Goal: Task Accomplishment & Management: Use online tool/utility

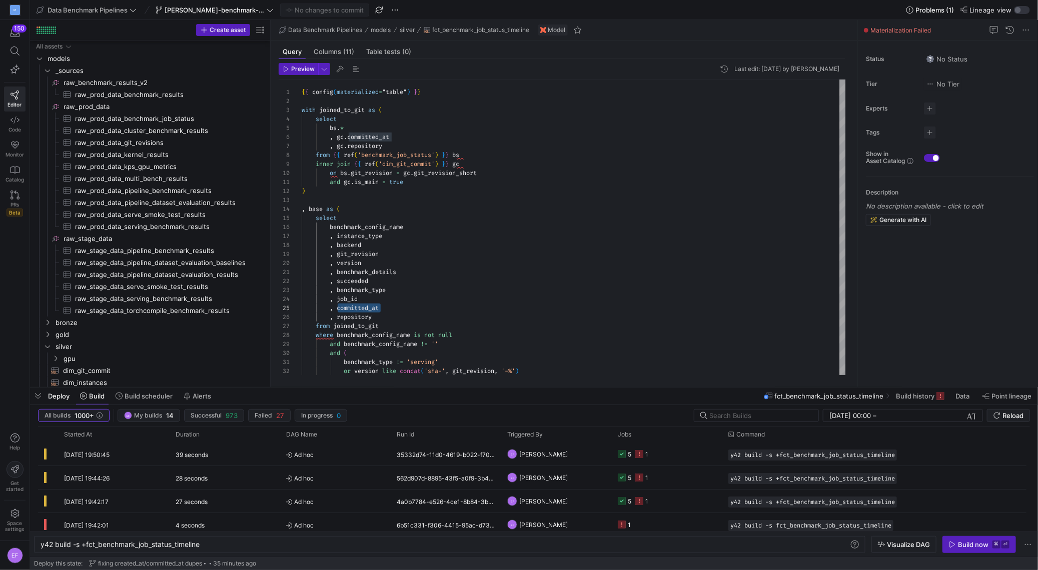
scroll to position [0, 46]
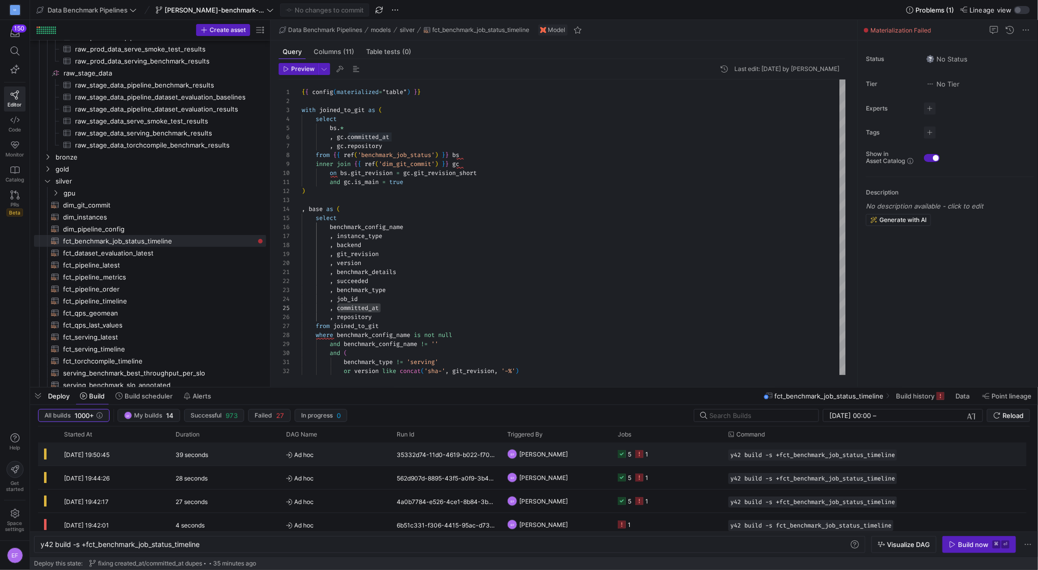
click at [687, 461] on y42-job-status-cell-renderer "5 1" at bounding box center [667, 454] width 99 height 22
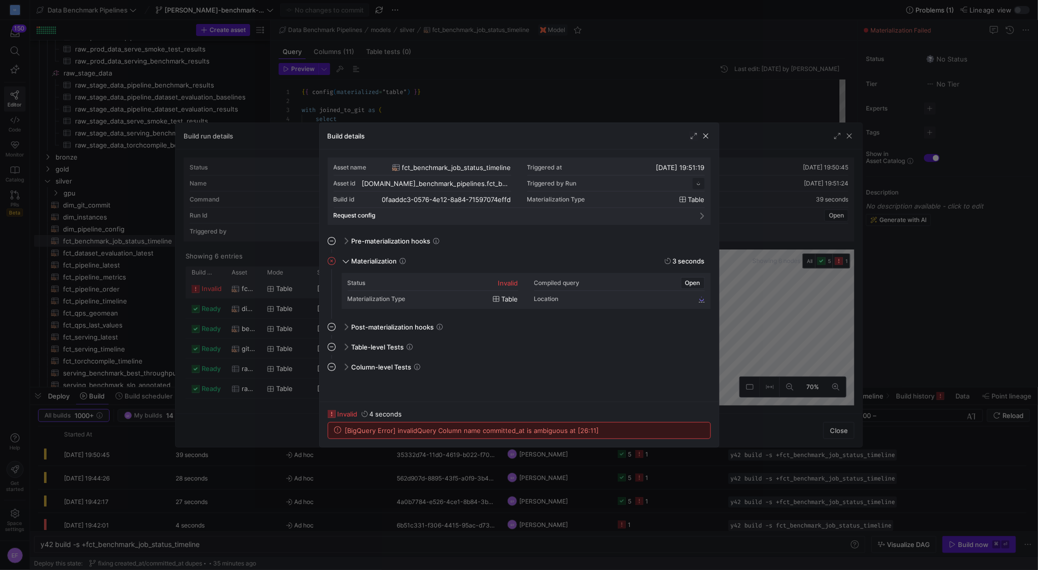
scroll to position [90, 0]
click at [707, 134] on span "button" at bounding box center [706, 136] width 10 height 10
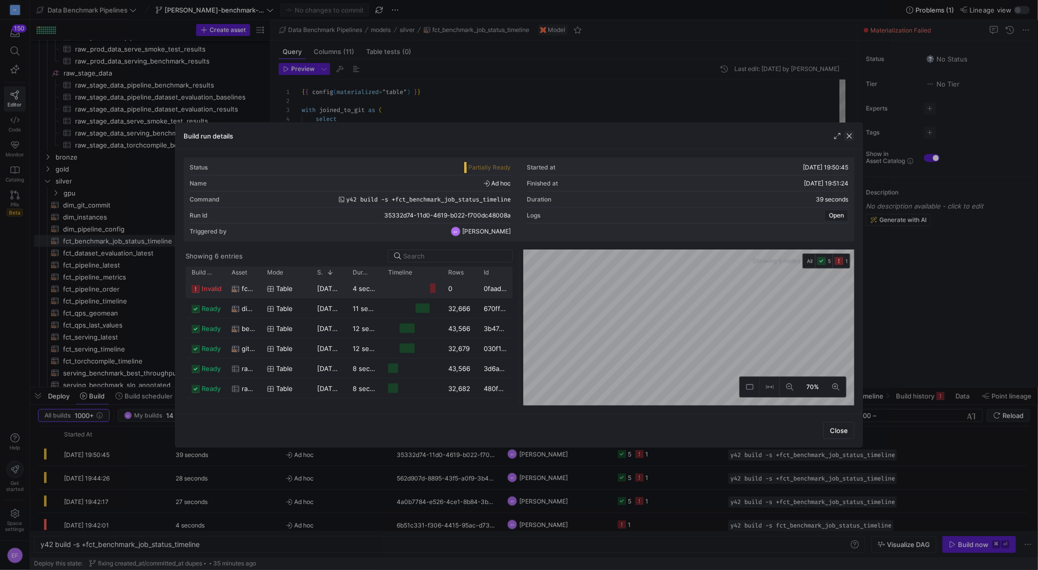
click at [849, 135] on span "button" at bounding box center [849, 136] width 10 height 10
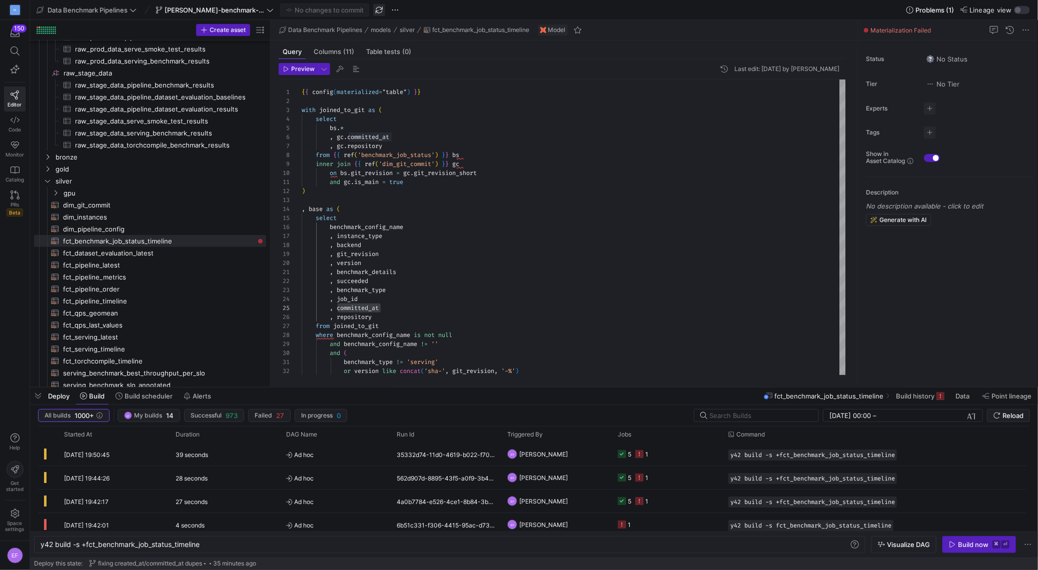
click at [378, 6] on span "button" at bounding box center [379, 10] width 12 height 12
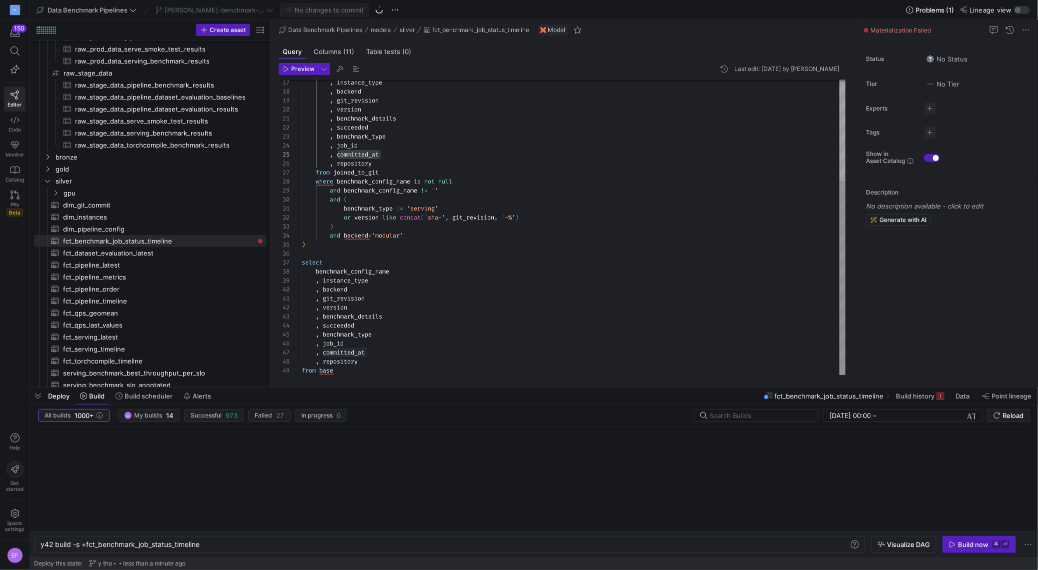
type textarea "{{ config(materialized="table") }} with joined_to_git as ( select bs.benchmark_…"
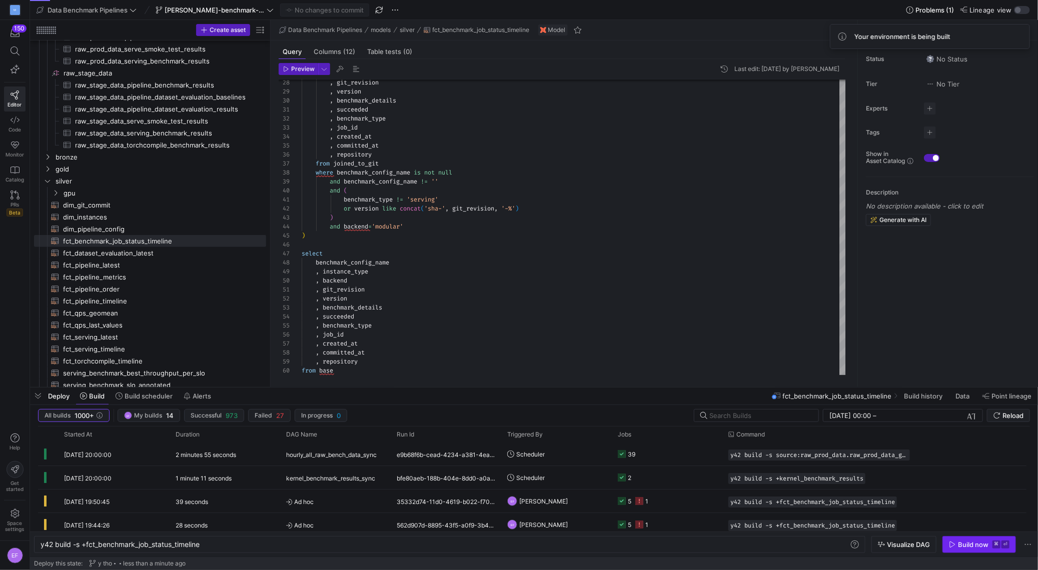
click at [955, 546] on icon "button" at bounding box center [952, 544] width 7 height 7
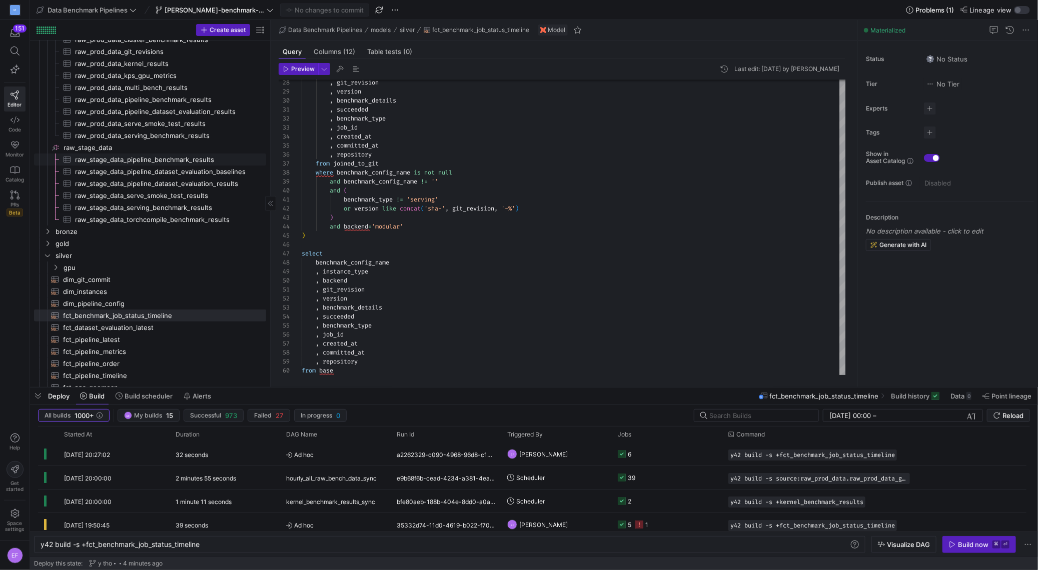
scroll to position [0, 0]
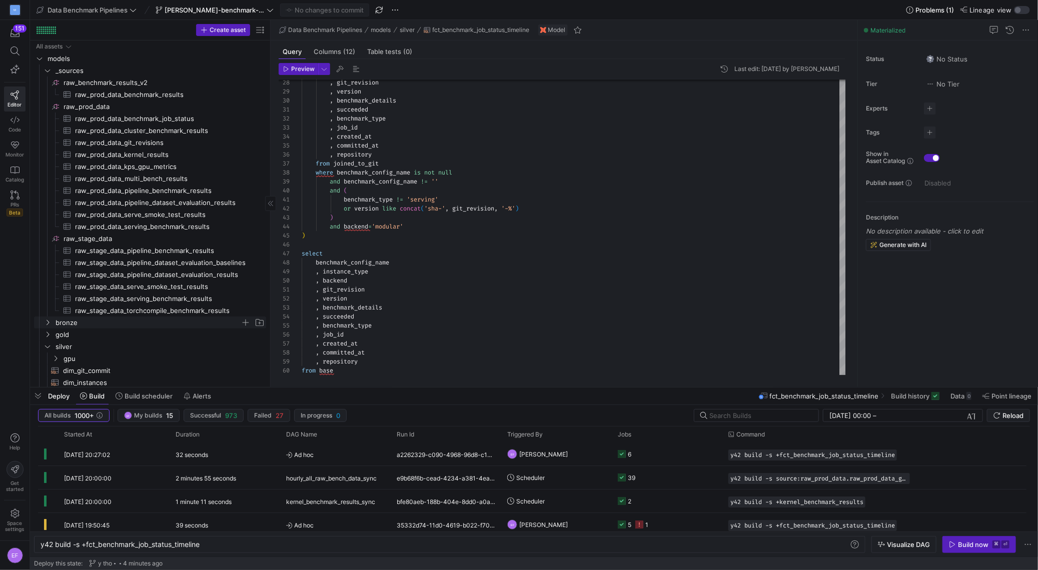
click at [51, 320] on y42-icon "Press SPACE to select this row." at bounding box center [48, 323] width 8 height 8
click at [159, 119] on span "raw_prod_data_benchmark_job_status​​​​​​​​​" at bounding box center [165, 119] width 180 height 12
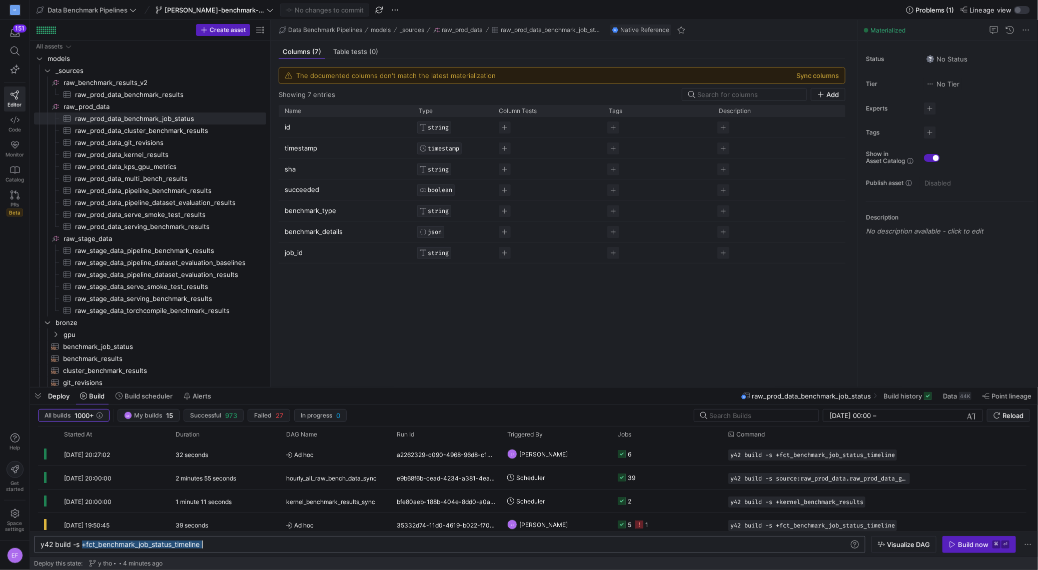
drag, startPoint x: 82, startPoint y: 543, endPoint x: 272, endPoint y: 545, distance: 190.1
click at [272, 545] on div "y42 build -s +fct_benchmark_job_status_timeline" at bounding box center [445, 545] width 809 height 8
type textarea "y42 build -s source:raw_prod_data.raw_prod_data_benchmark_job_status+"
click at [979, 546] on div "Build now" at bounding box center [973, 545] width 31 height 8
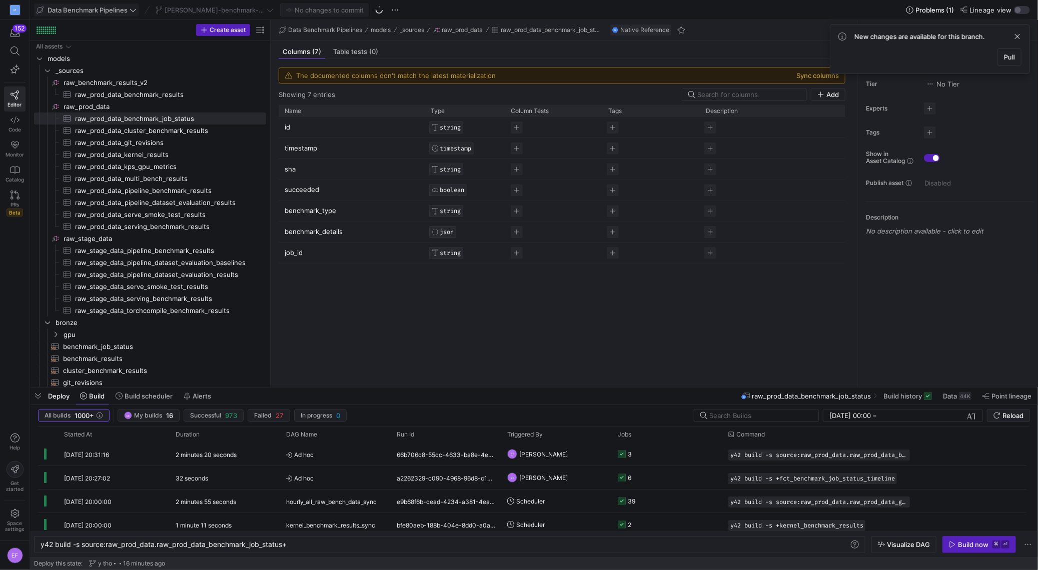
click at [131, 15] on span at bounding box center [87, 10] width 104 height 12
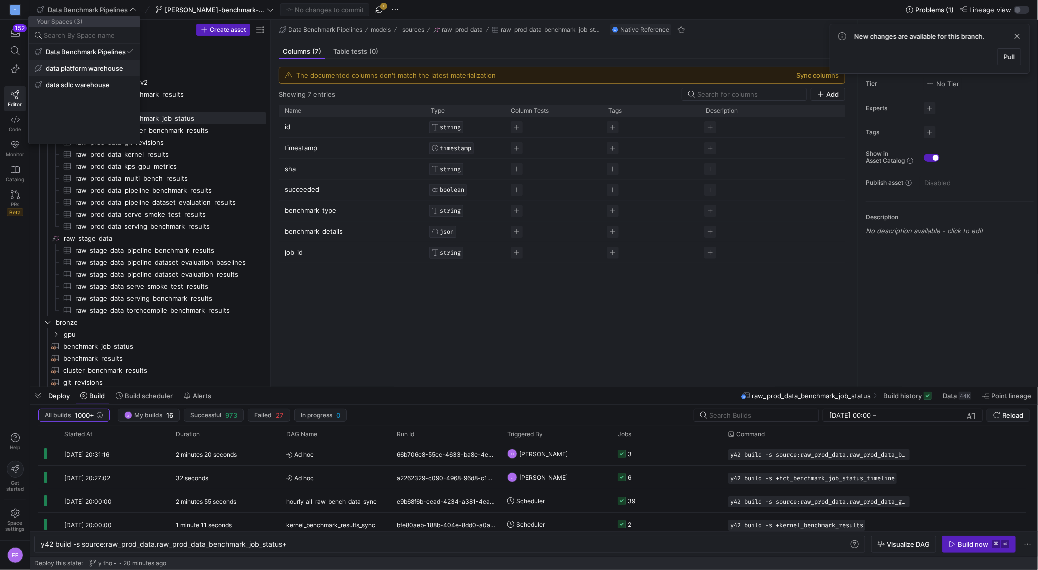
click at [100, 70] on span "data platform warehouse" at bounding box center [85, 69] width 78 height 8
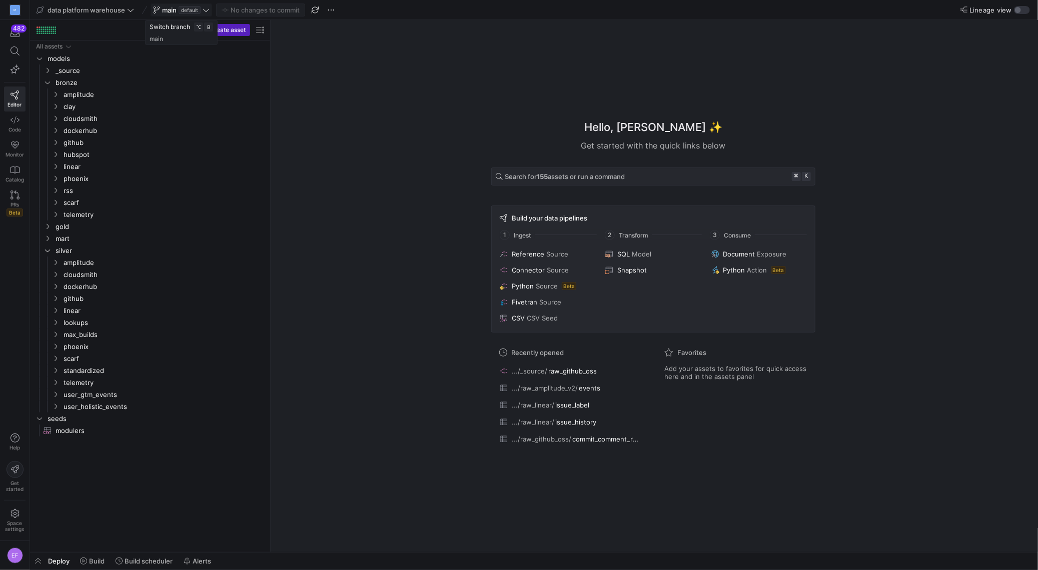
click at [206, 11] on icon at bounding box center [206, 10] width 7 height 7
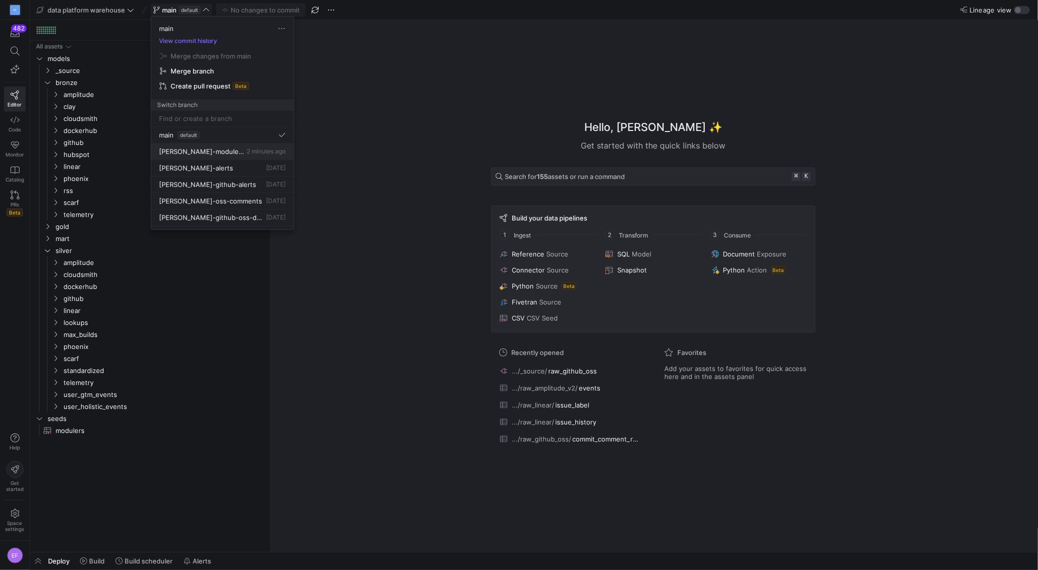
click at [225, 152] on span "[PERSON_NAME]-modulers-update" at bounding box center [202, 152] width 86 height 8
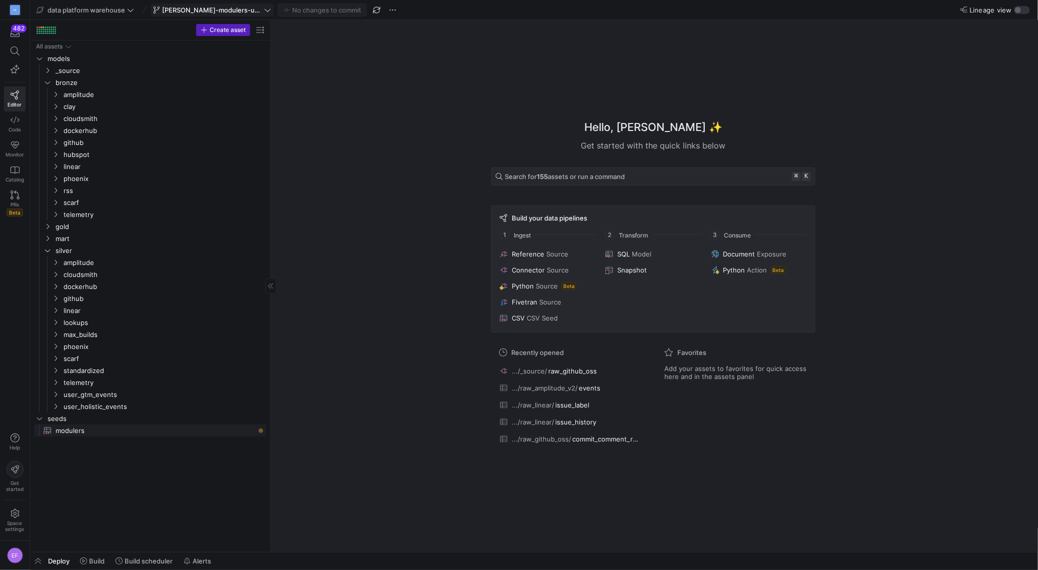
click at [195, 433] on span "modulers​​​​​​" at bounding box center [155, 431] width 199 height 12
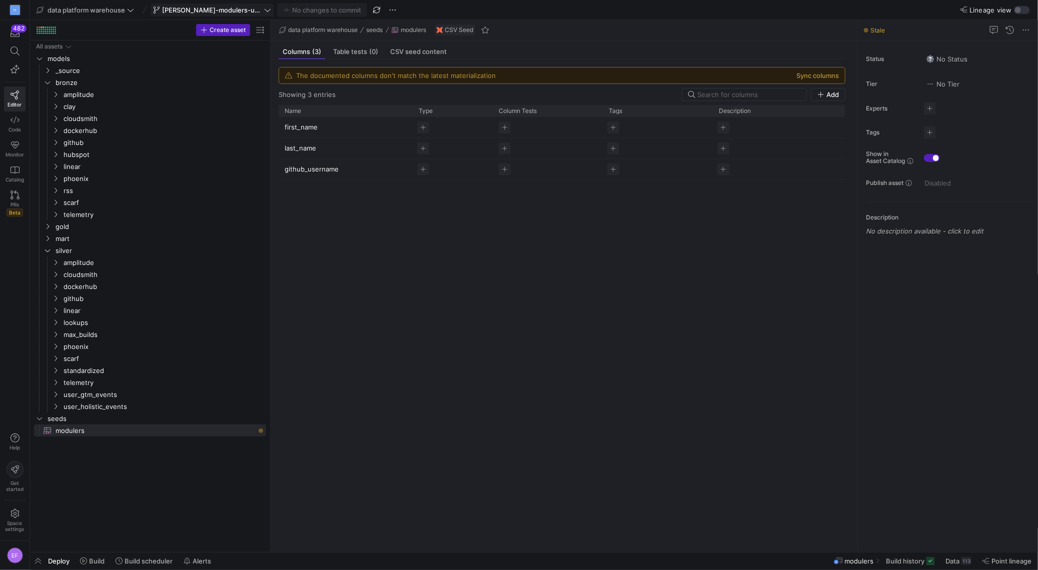
click at [63, 561] on span "Deploy" at bounding box center [59, 561] width 22 height 8
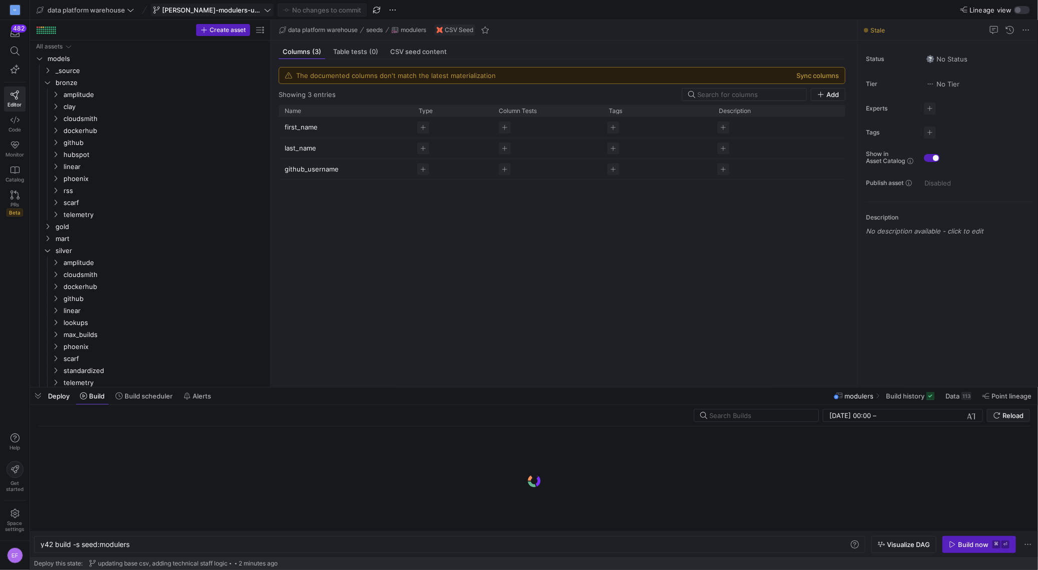
scroll to position [0, 90]
click at [152, 547] on div "y42 build -s seed:modulers" at bounding box center [445, 545] width 809 height 8
type textarea "y42 build -s seed:modulers+"
click at [954, 545] on icon "button" at bounding box center [952, 544] width 7 height 7
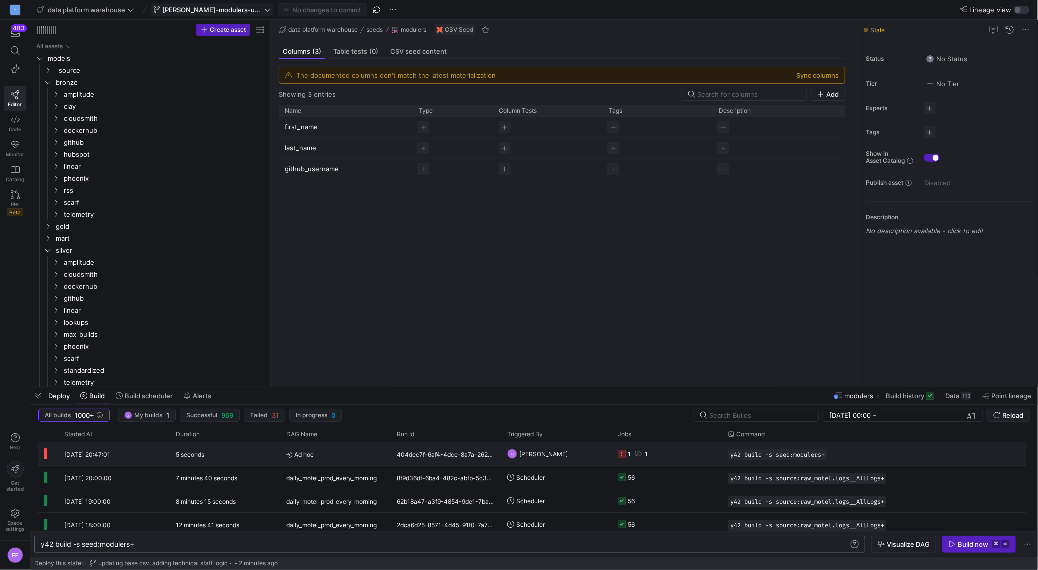
click at [694, 444] on y42-job-status-cell-renderer "1 1" at bounding box center [667, 454] width 99 height 22
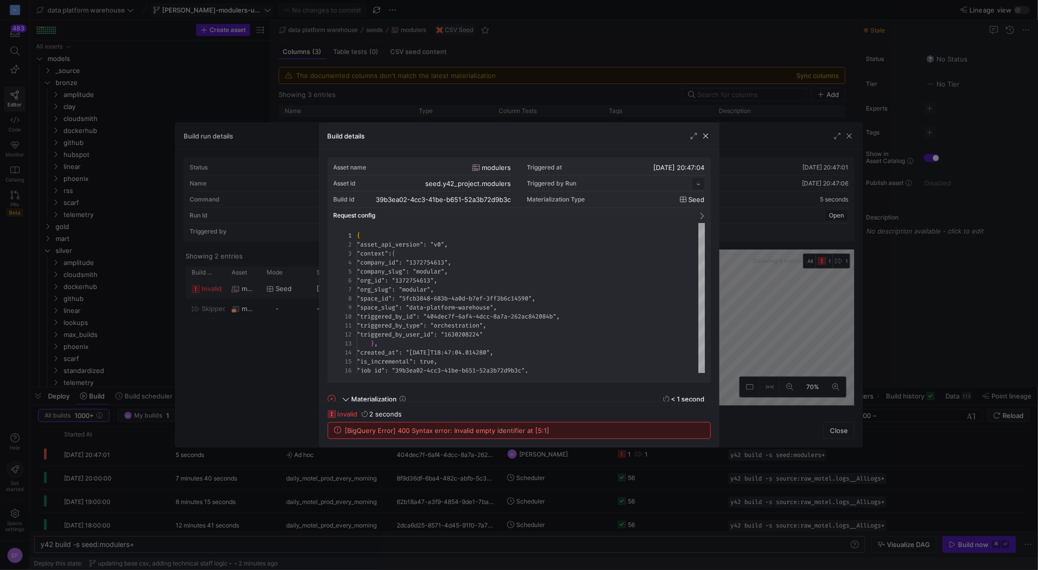
scroll to position [90, 0]
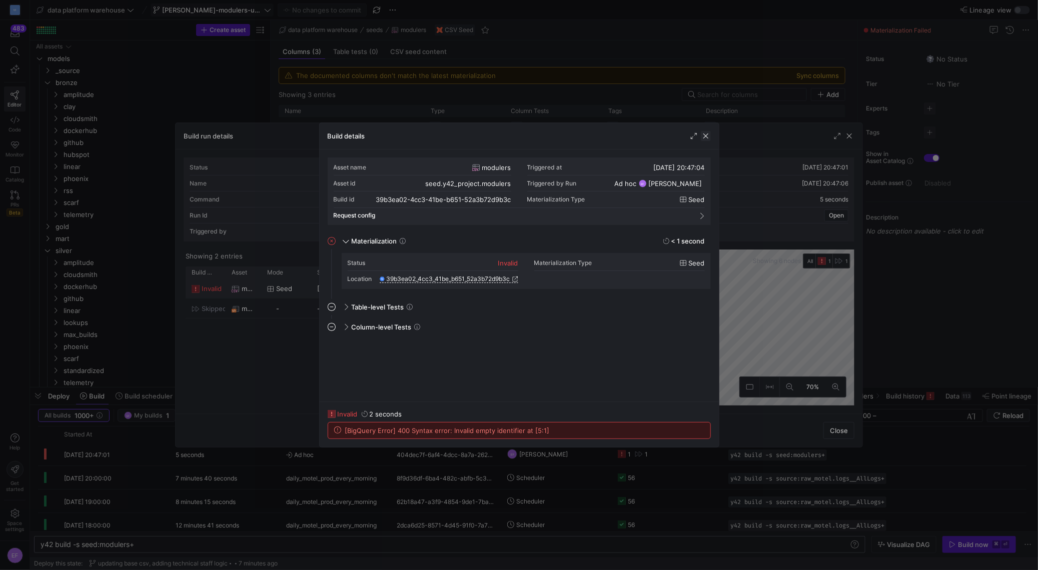
click at [708, 138] on span "button" at bounding box center [706, 136] width 10 height 10
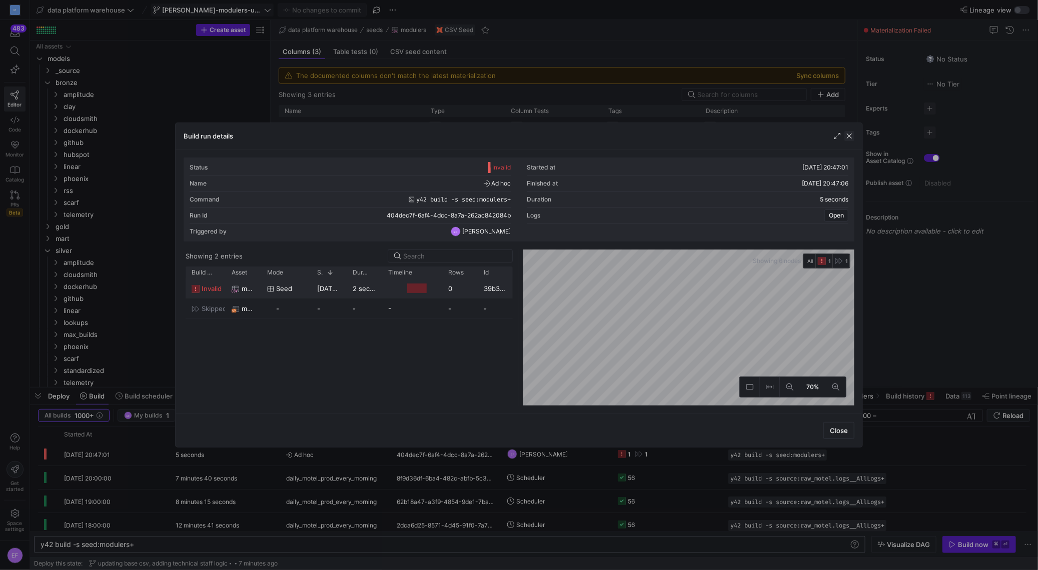
click at [852, 140] on span "button" at bounding box center [849, 136] width 10 height 10
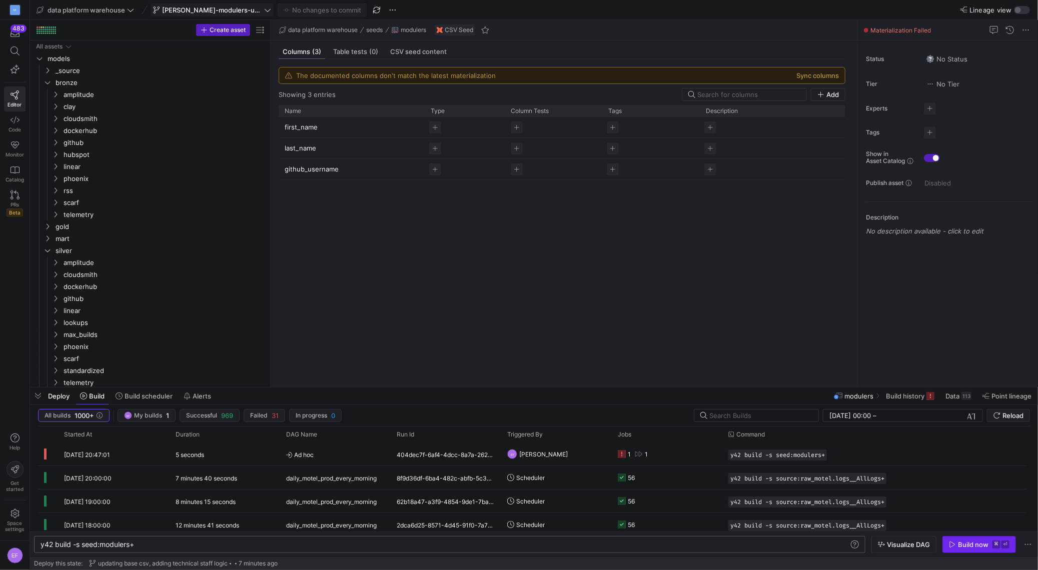
click at [966, 548] on div "Build now" at bounding box center [973, 545] width 31 height 8
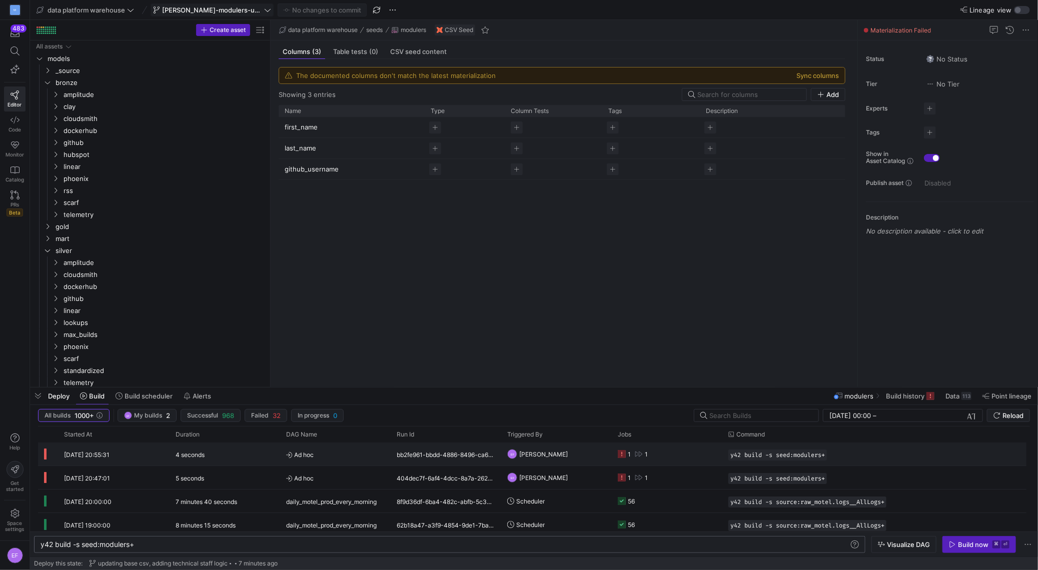
click at [687, 447] on y42-job-status-cell-renderer "1 1" at bounding box center [667, 454] width 99 height 22
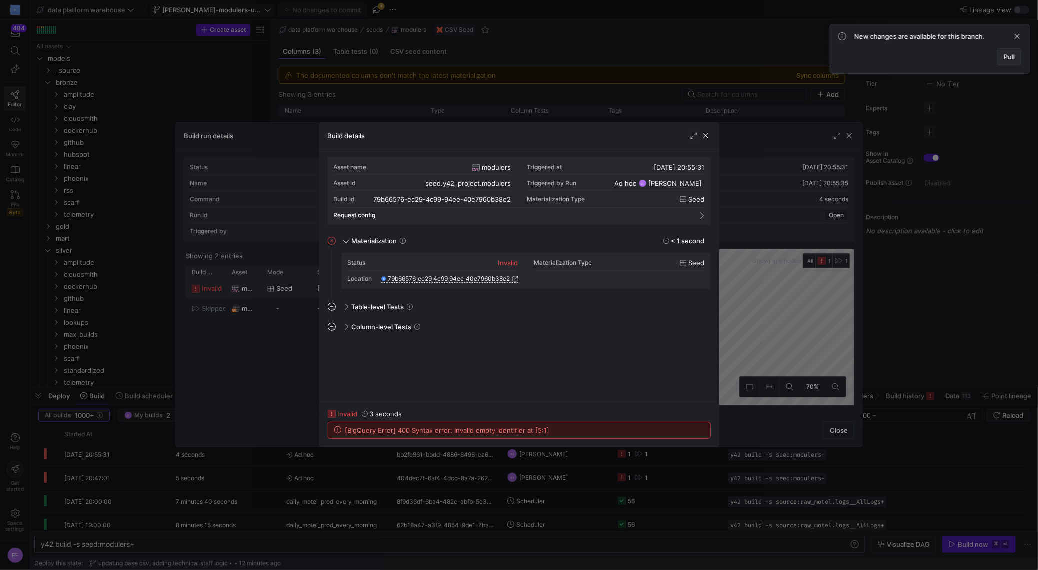
click at [1011, 55] on span "Pull" at bounding box center [1009, 57] width 11 height 8
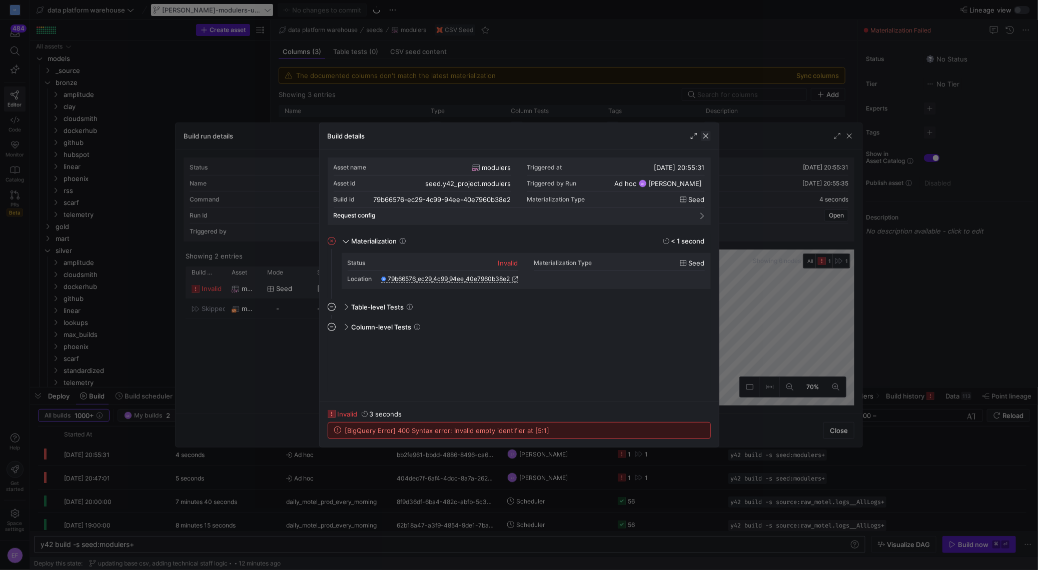
click at [704, 136] on span "button" at bounding box center [706, 136] width 10 height 10
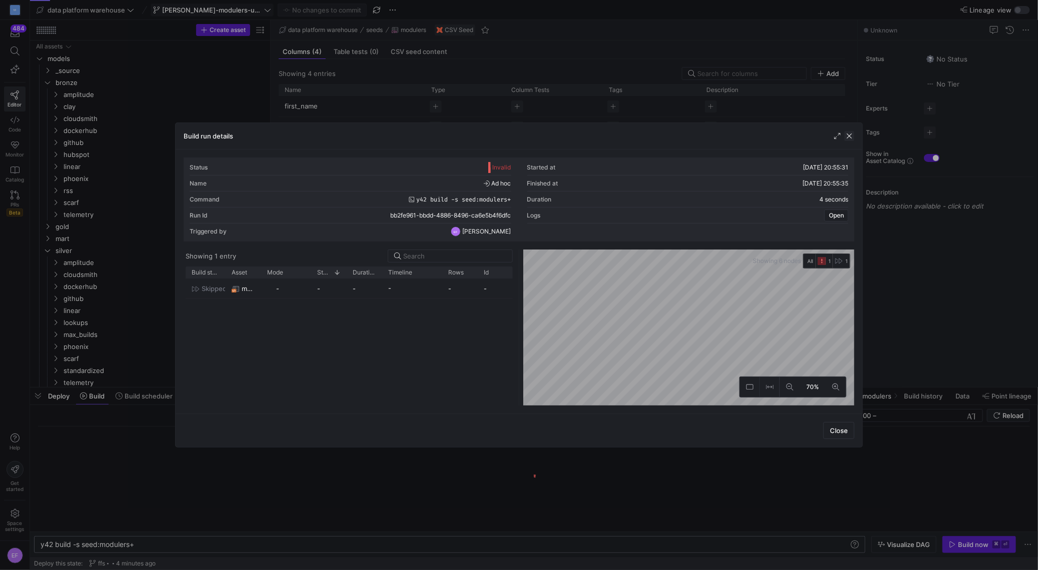
click at [850, 137] on span "button" at bounding box center [849, 136] width 10 height 10
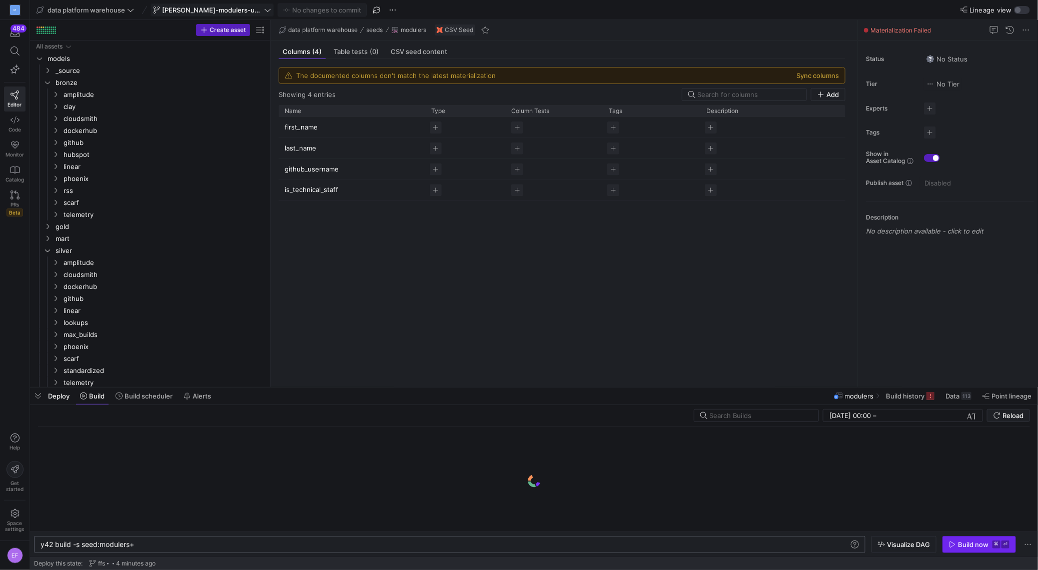
click at [959, 546] on div "Build now" at bounding box center [973, 545] width 31 height 8
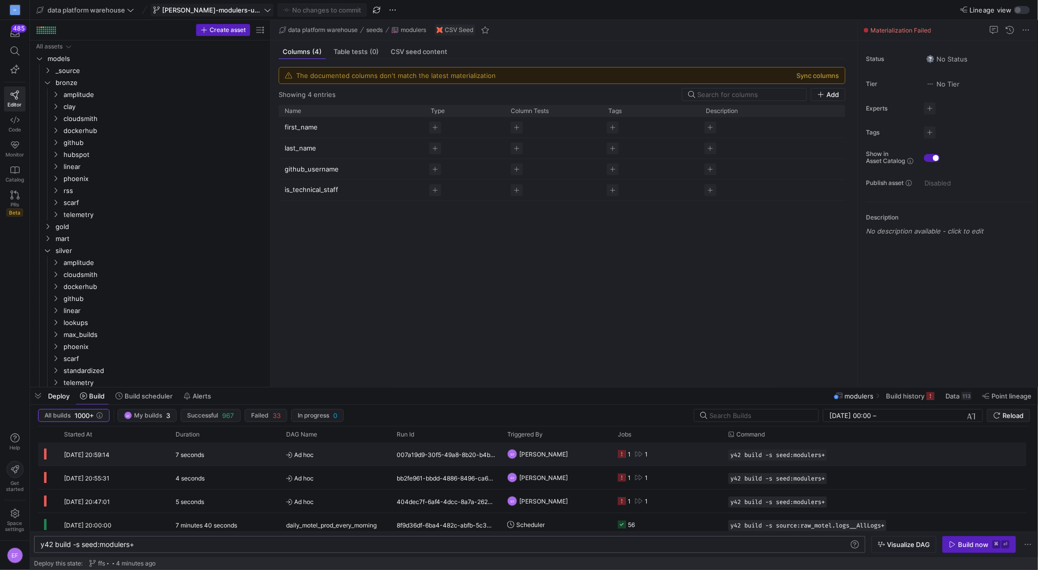
click at [659, 455] on y42-job-status-cell-renderer "1 1" at bounding box center [667, 454] width 99 height 22
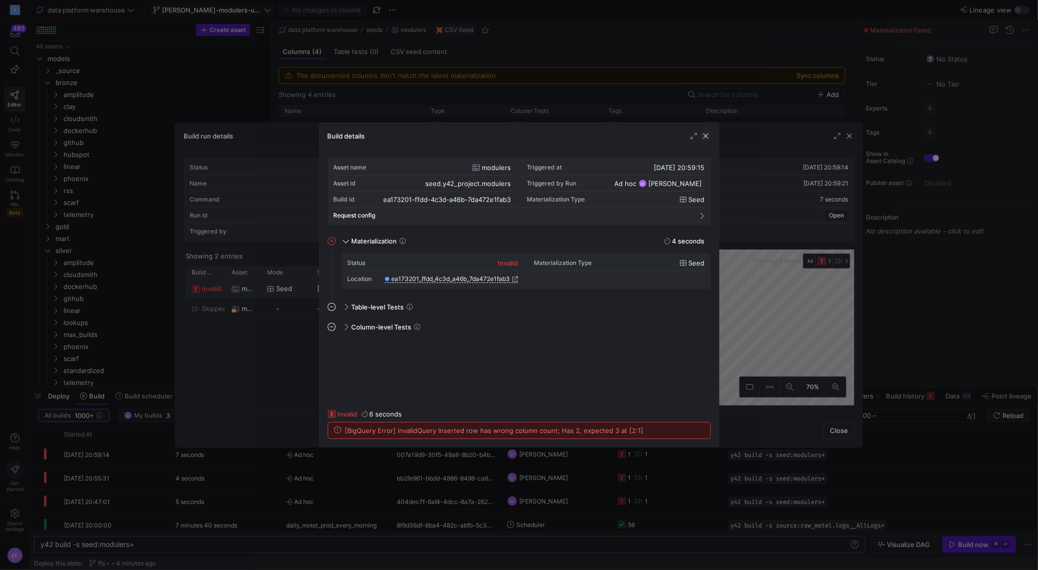
click at [707, 139] on span "button" at bounding box center [706, 136] width 10 height 10
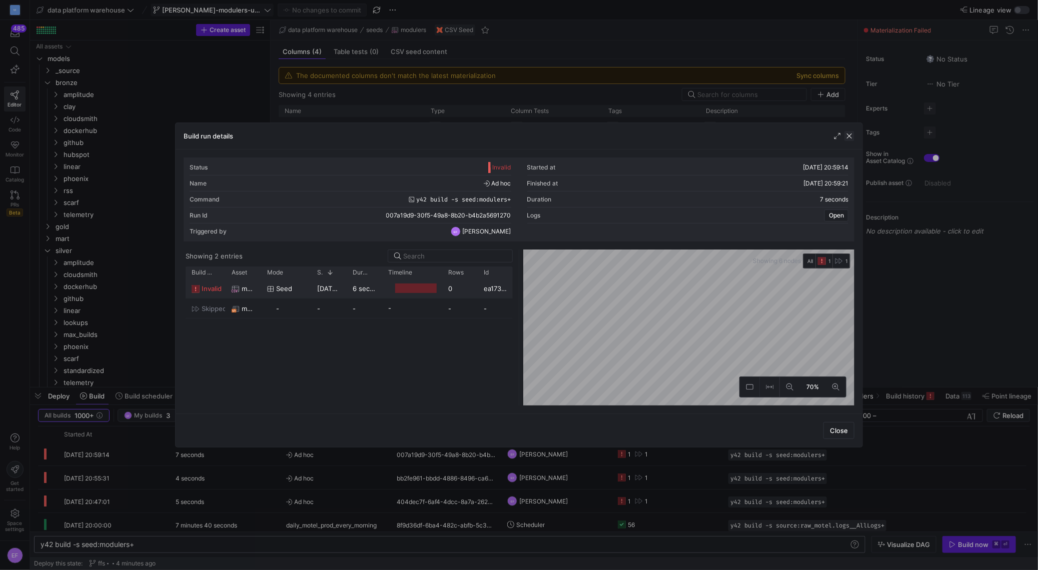
click at [848, 138] on span "button" at bounding box center [849, 136] width 10 height 10
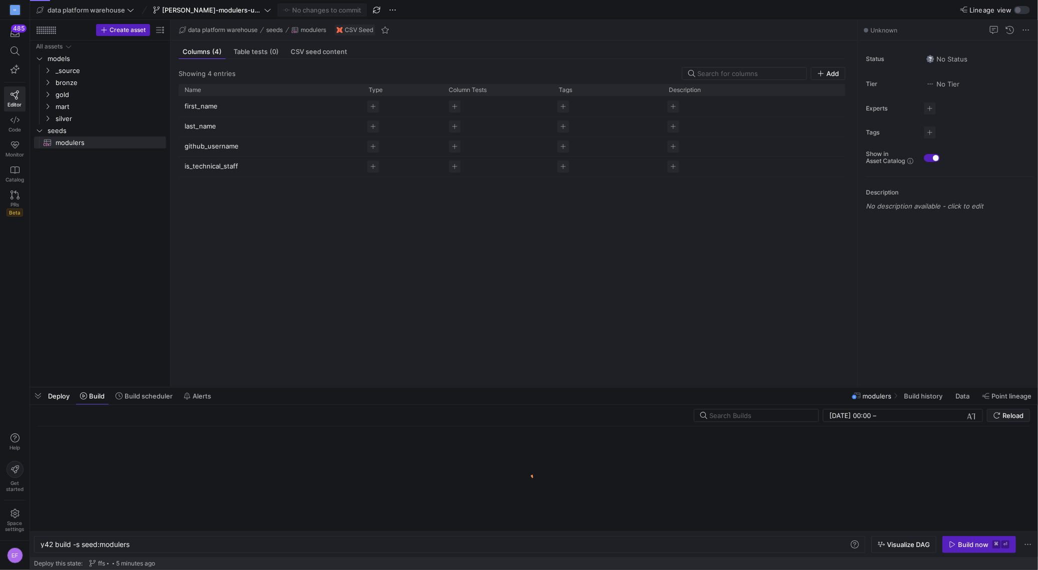
scroll to position [0, 90]
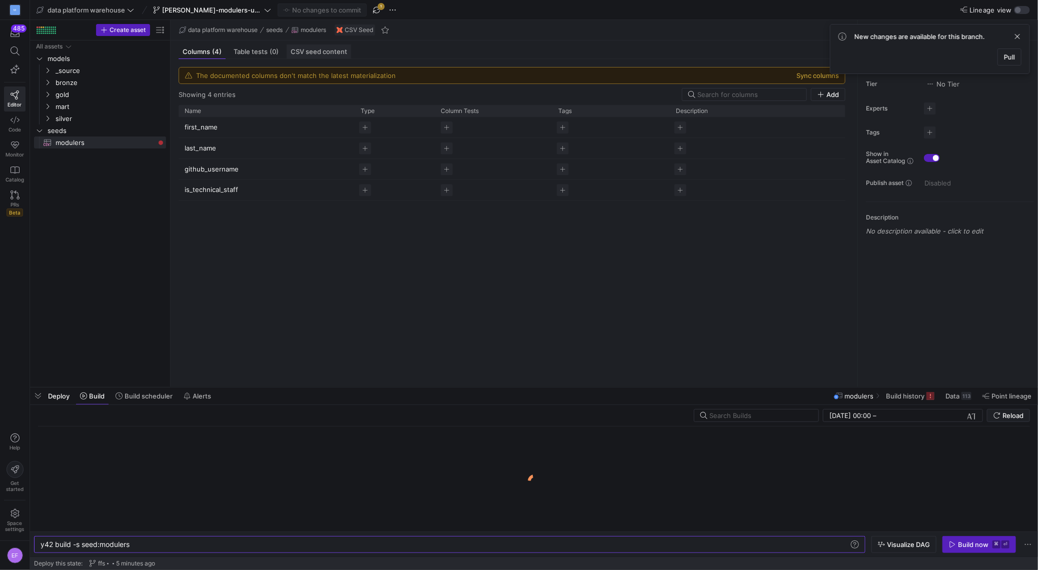
click at [314, 49] on span "CSV seed content" at bounding box center [319, 52] width 57 height 7
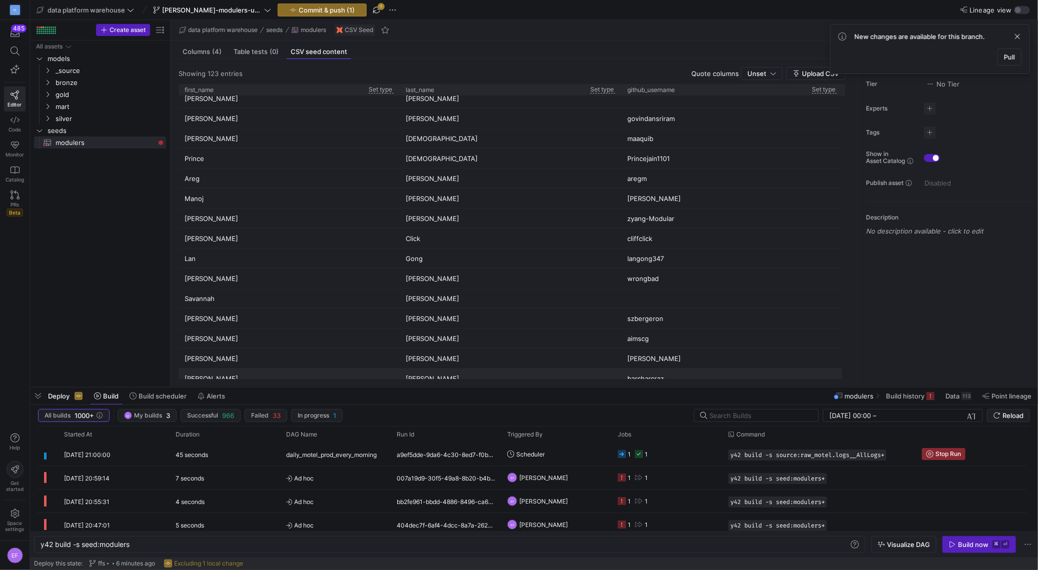
scroll to position [2178, 0]
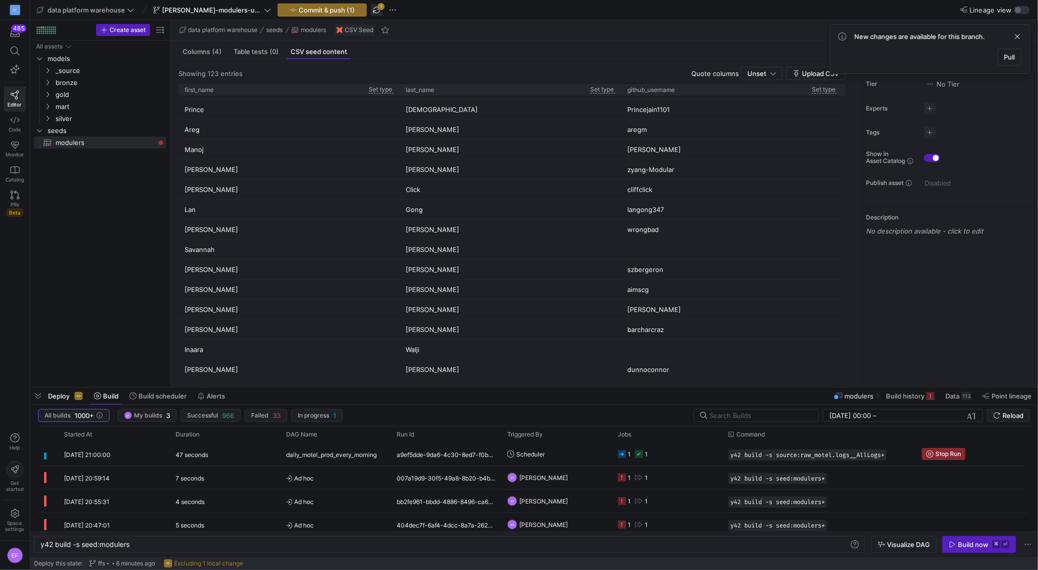
click at [371, 8] on span "button" at bounding box center [377, 10] width 12 height 12
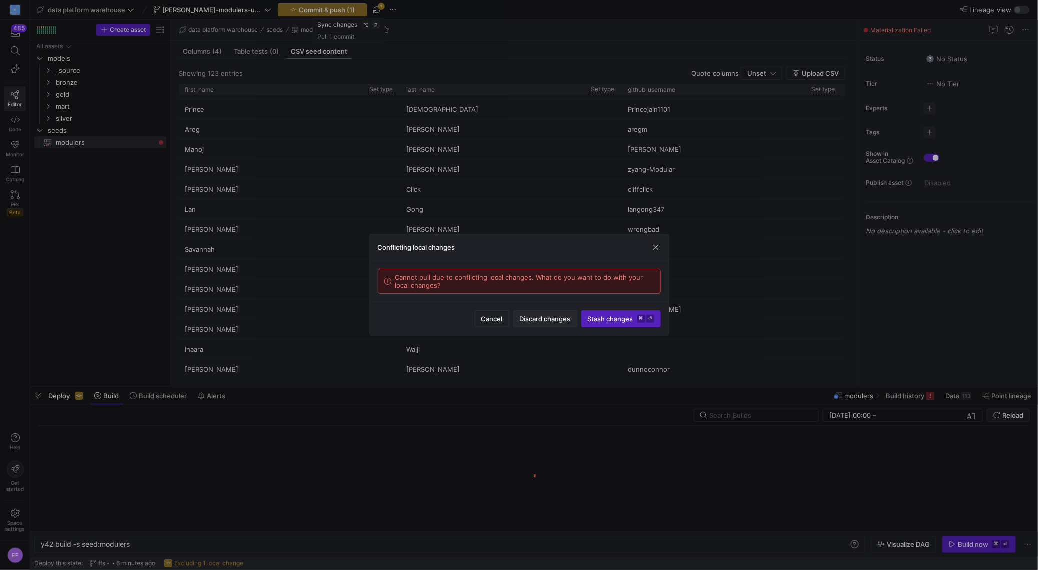
click at [534, 320] on span "Discard changes" at bounding box center [545, 319] width 51 height 8
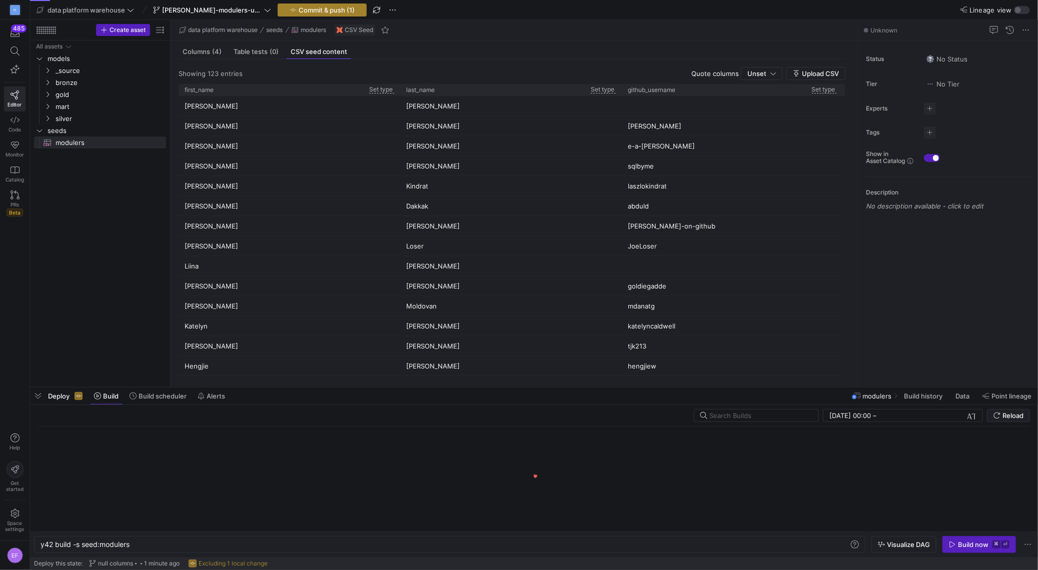
click at [318, 15] on span "button" at bounding box center [322, 10] width 88 height 12
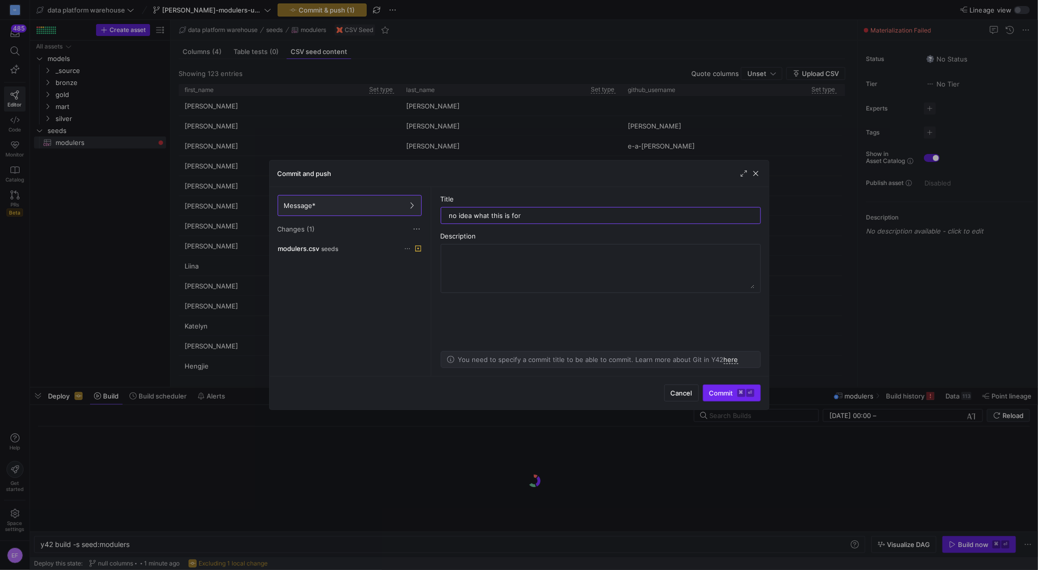
type input "no idea what this is for"
click at [717, 387] on span "submit" at bounding box center [731, 393] width 57 height 16
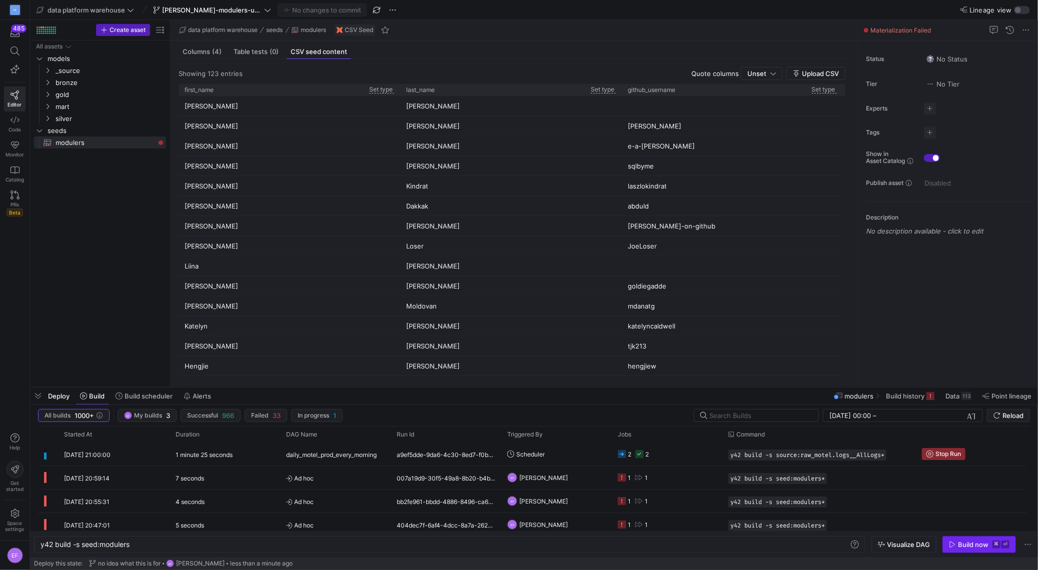
click at [973, 541] on div "Build now" at bounding box center [973, 545] width 31 height 8
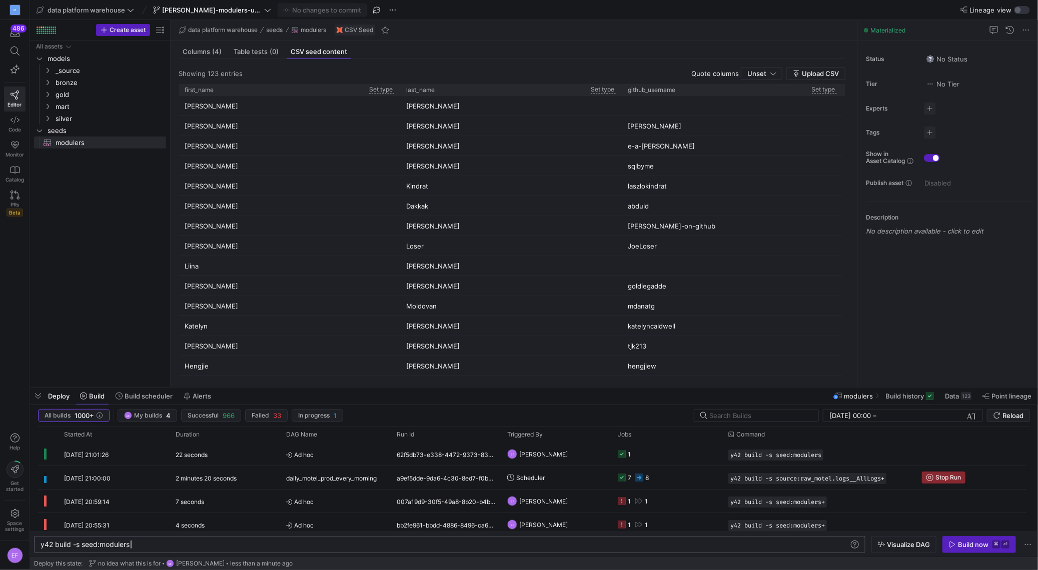
click at [315, 542] on div "y42 build -s seed:modulers" at bounding box center [445, 545] width 809 height 8
type textarea "y42 build -s seed:modulers+"
click at [971, 548] on div "Build now" at bounding box center [973, 545] width 31 height 8
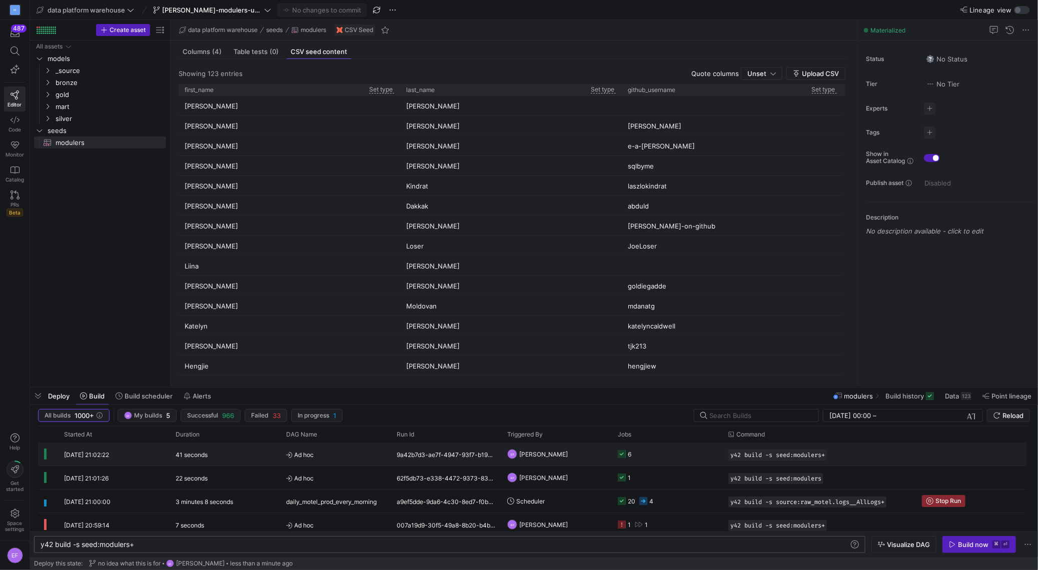
click at [658, 459] on y42-job-status-cell-renderer "6" at bounding box center [667, 454] width 99 height 22
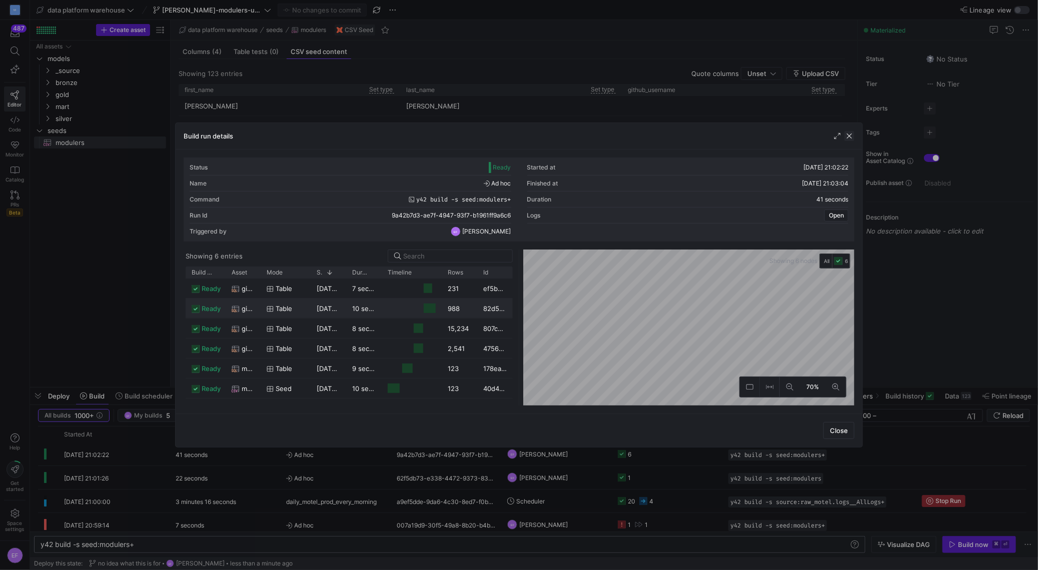
click at [849, 138] on span "button" at bounding box center [849, 136] width 10 height 10
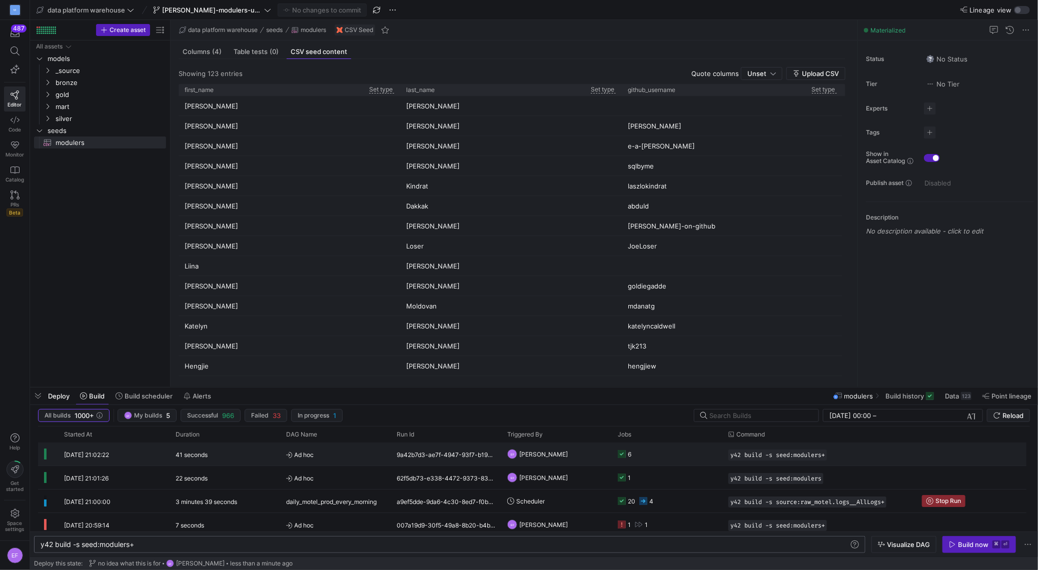
click at [705, 454] on y42-job-status-cell-renderer "6" at bounding box center [667, 454] width 99 height 22
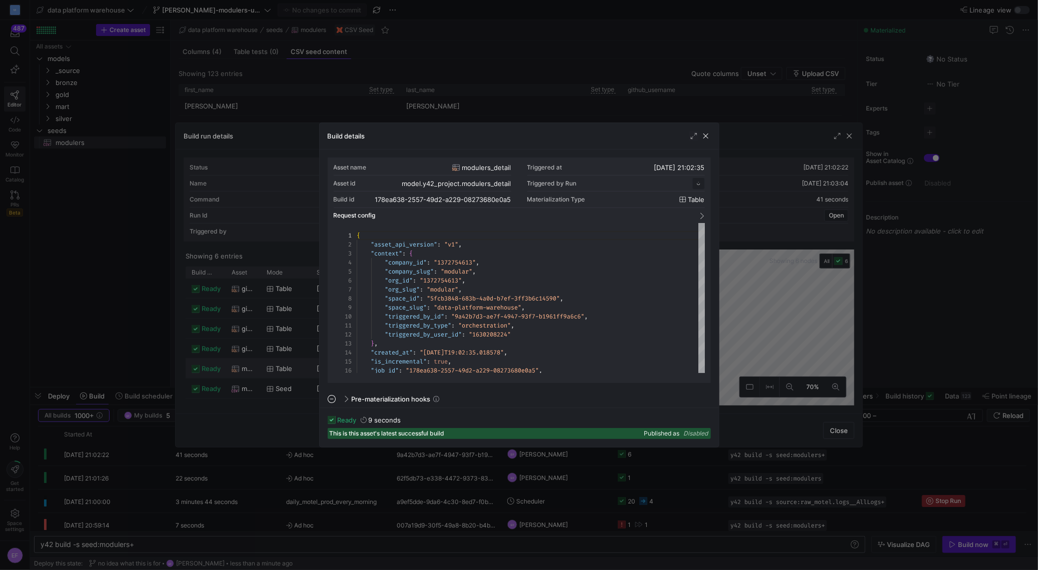
scroll to position [90, 0]
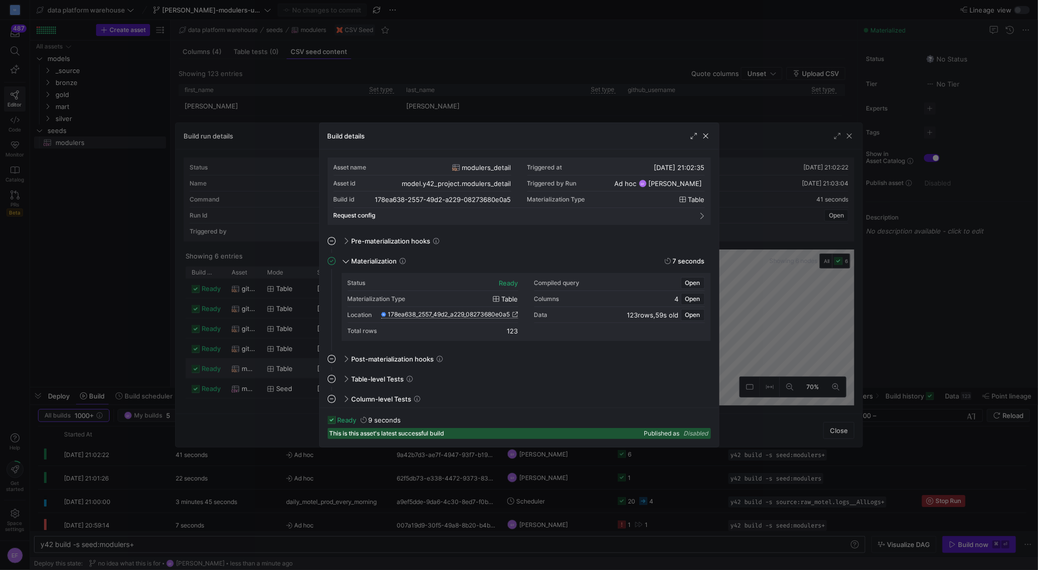
click at [514, 315] on icon at bounding box center [515, 315] width 6 height 6
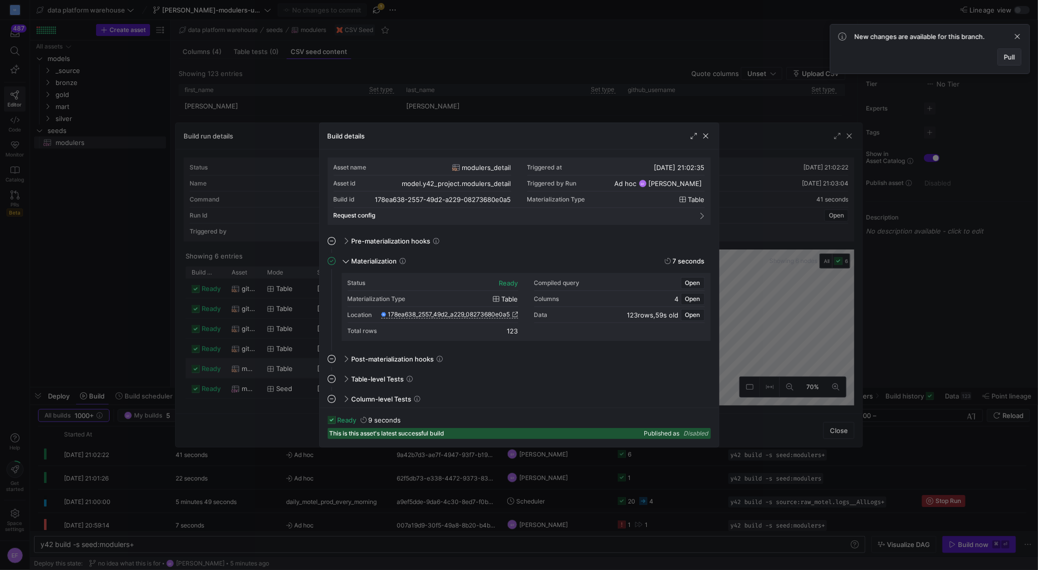
click at [1015, 57] on span at bounding box center [1009, 57] width 23 height 16
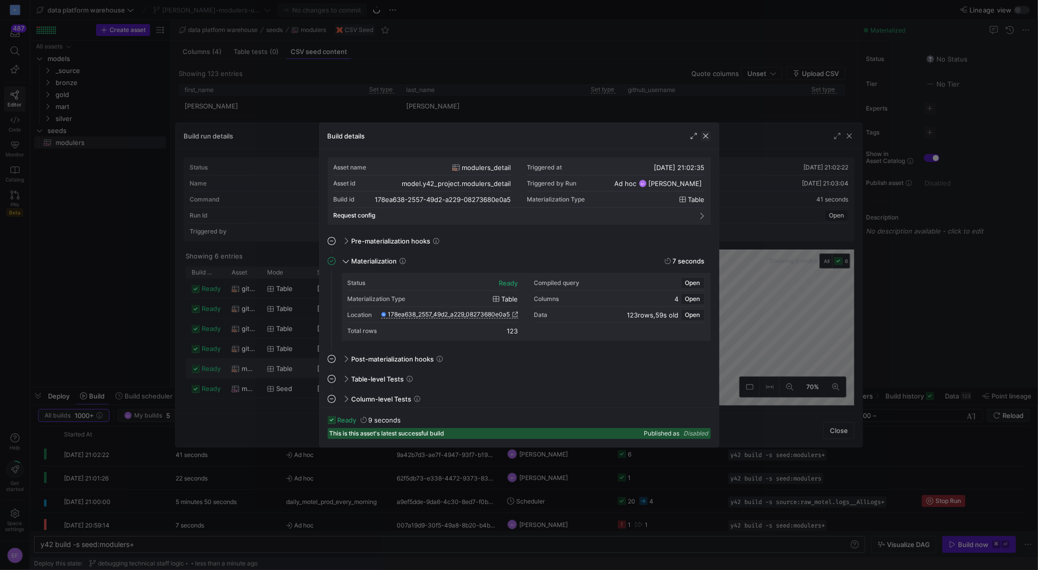
click at [709, 135] on span "button" at bounding box center [706, 136] width 10 height 10
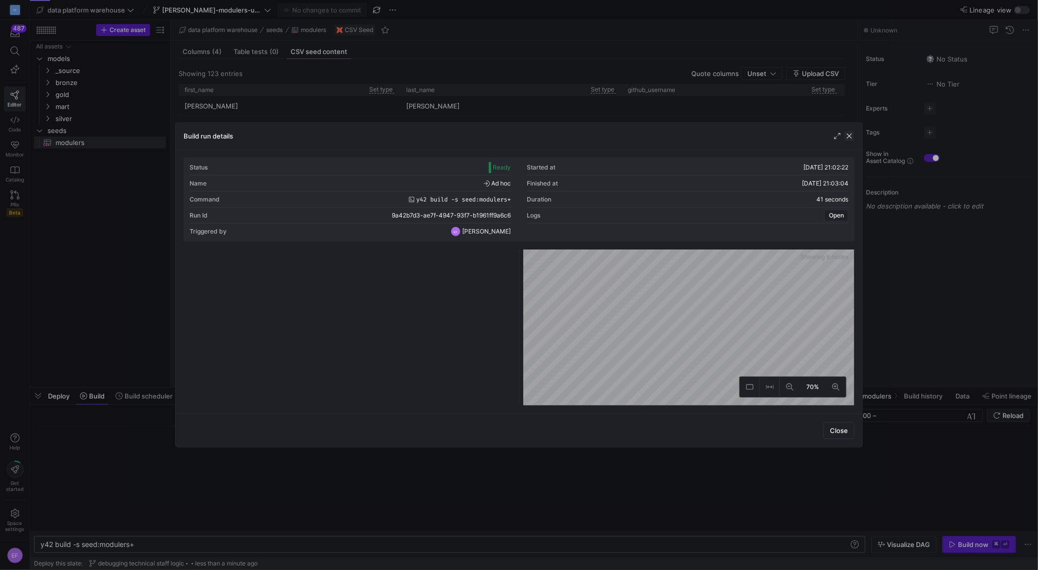
click at [850, 137] on span "button" at bounding box center [849, 136] width 10 height 10
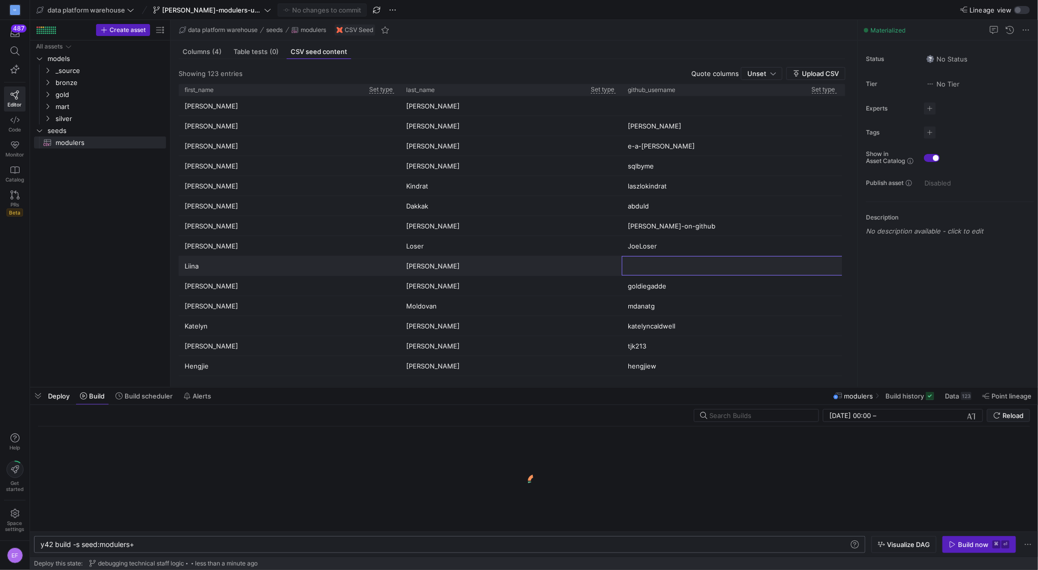
click at [650, 271] on div at bounding box center [732, 266] width 221 height 20
type input "null"
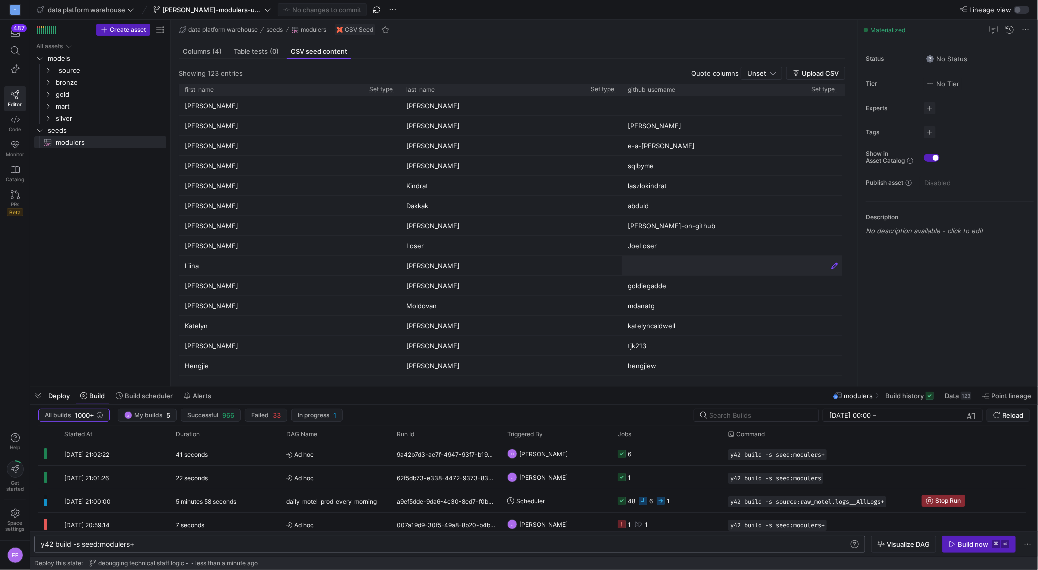
click at [644, 25] on div "data platform warehouse seeds modulers CSV Seed" at bounding box center [514, 30] width 687 height 21
click at [596, 92] on p "Set type" at bounding box center [603, 90] width 25 height 8
click at [963, 553] on div at bounding box center [519, 285] width 1038 height 570
click at [963, 553] on span "button" at bounding box center [979, 545] width 73 height 16
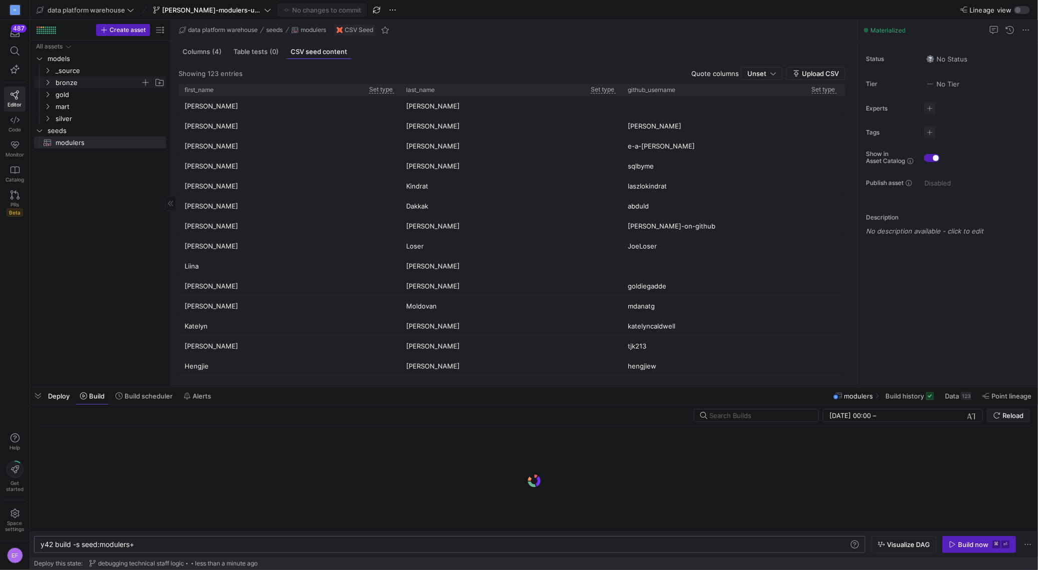
click at [47, 86] on y42-icon "Press SPACE to select this row." at bounding box center [48, 83] width 8 height 8
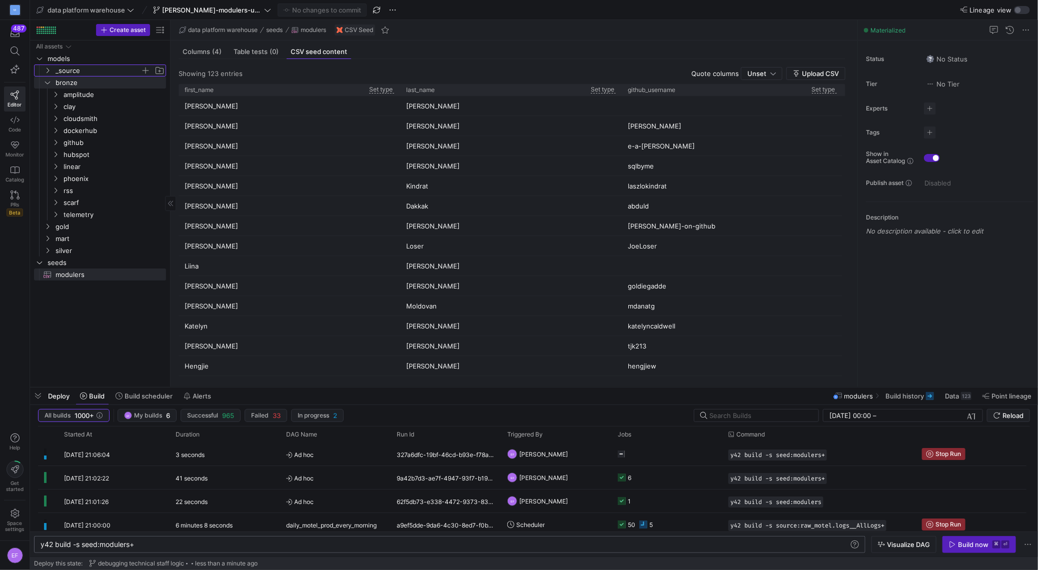
click at [49, 70] on icon "Press SPACE to select this row." at bounding box center [47, 71] width 7 height 6
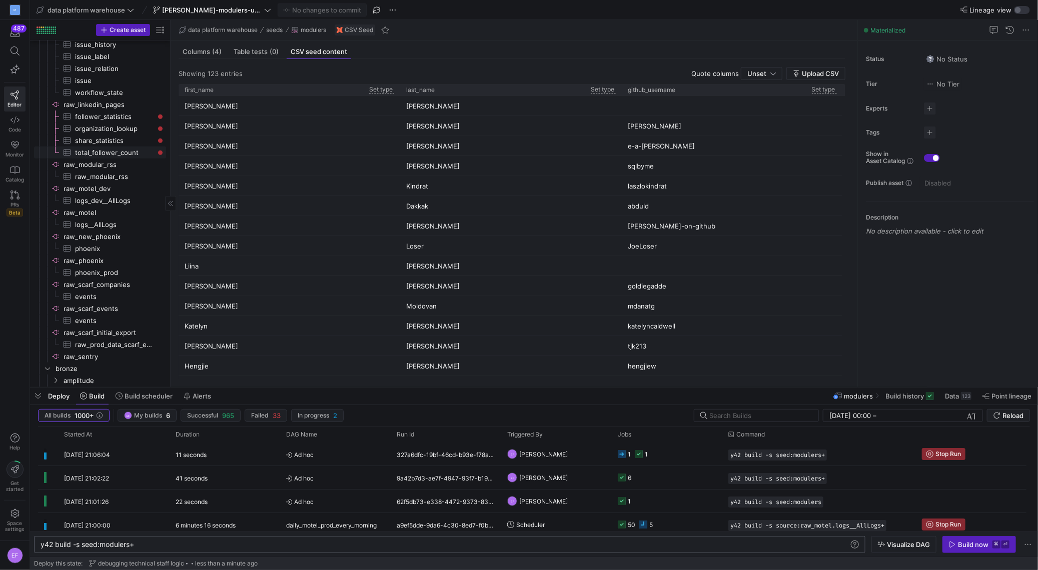
scroll to position [565, 0]
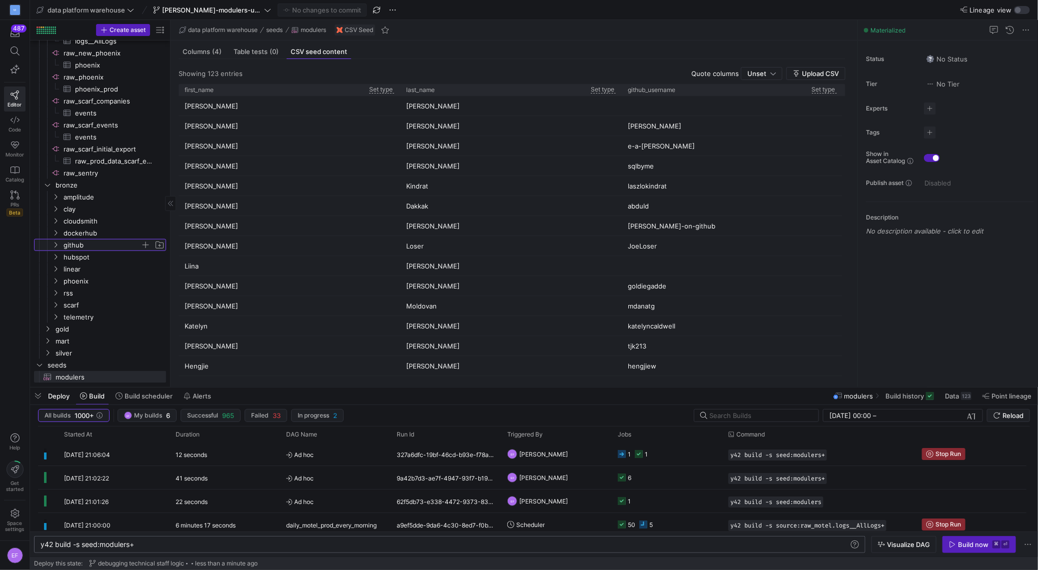
click at [58, 244] on icon "Press SPACE to select this row." at bounding box center [55, 245] width 7 height 6
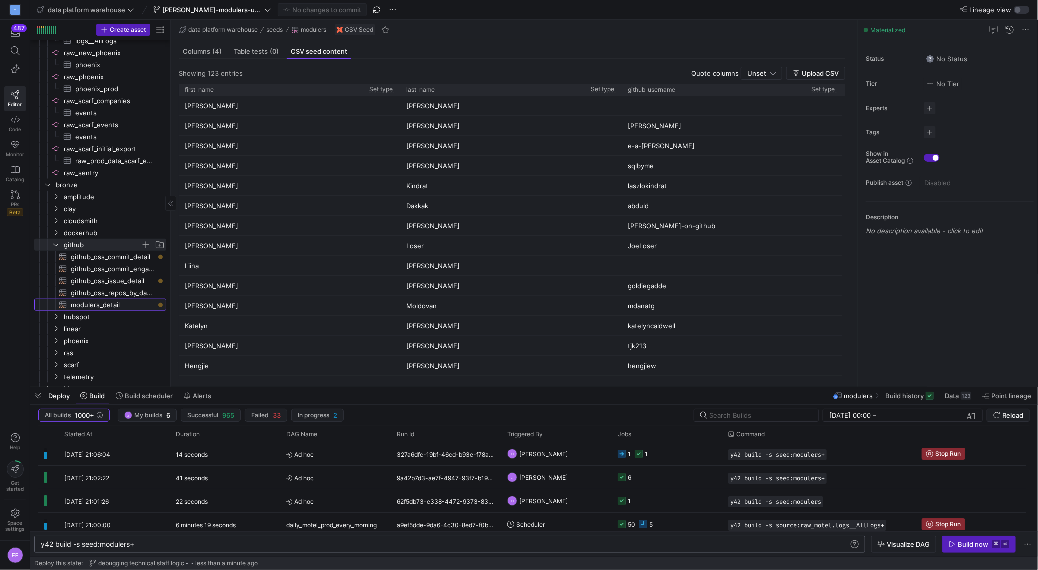
click at [122, 309] on span "modulers_detail​​​​​​​​​​" at bounding box center [113, 306] width 84 height 12
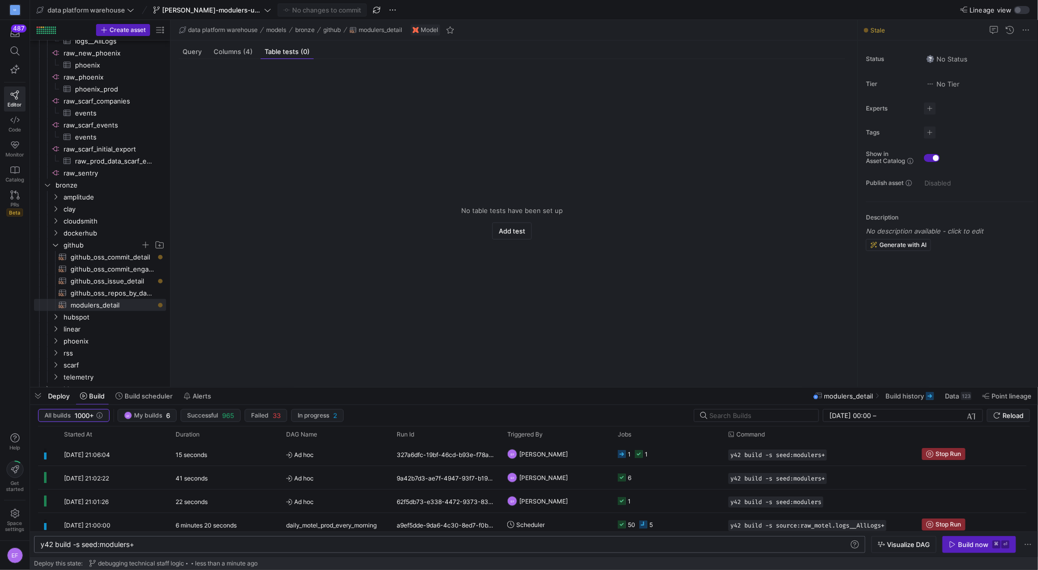
click at [190, 60] on div "No table tests have been set up Add test" at bounding box center [512, 219] width 683 height 320
click at [192, 54] on span "Query" at bounding box center [192, 52] width 19 height 7
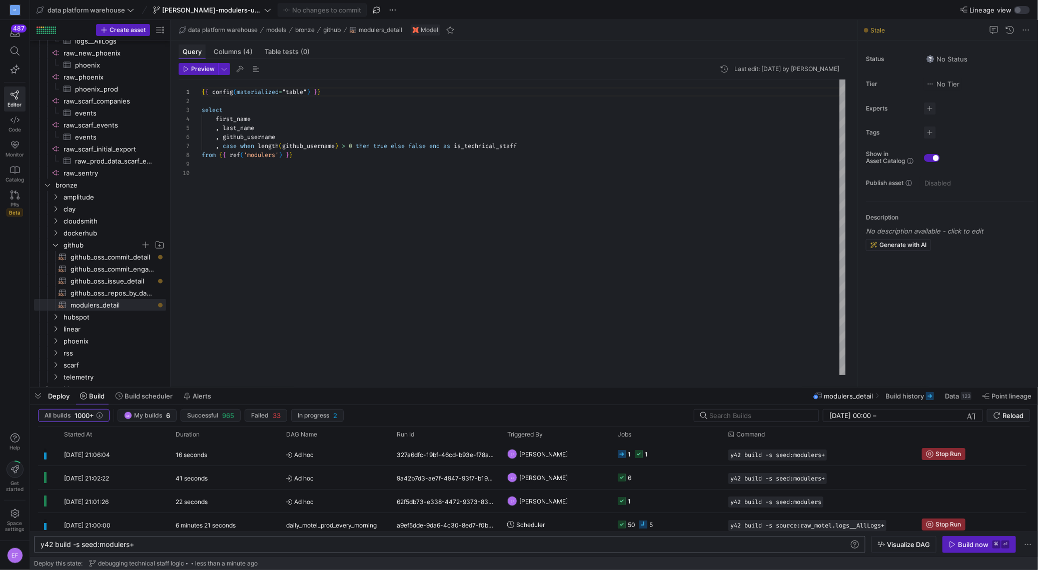
scroll to position [81, 0]
click at [713, 454] on y42-job-status-cell-renderer "2 2" at bounding box center [667, 454] width 99 height 22
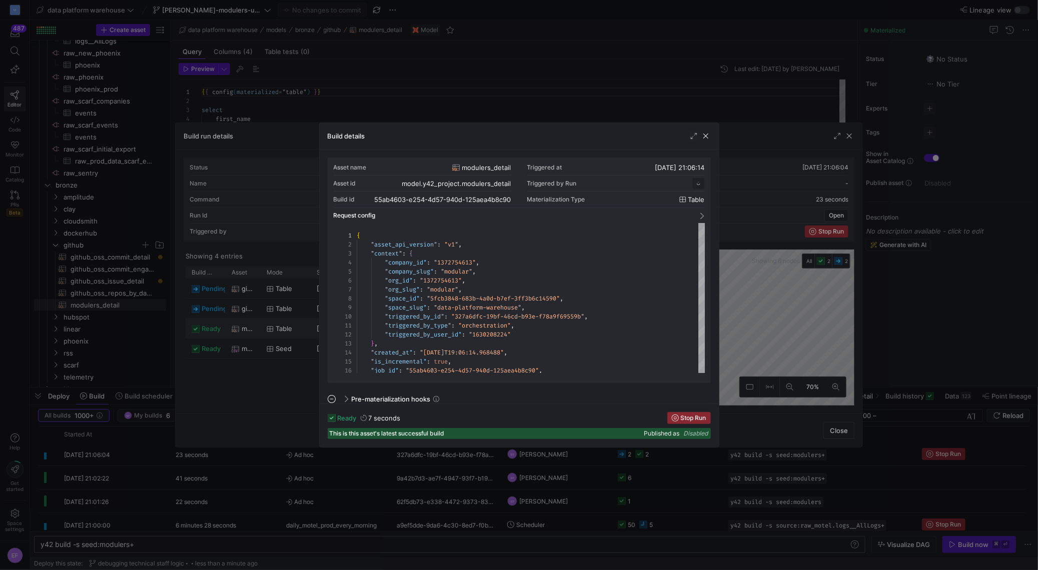
scroll to position [90, 0]
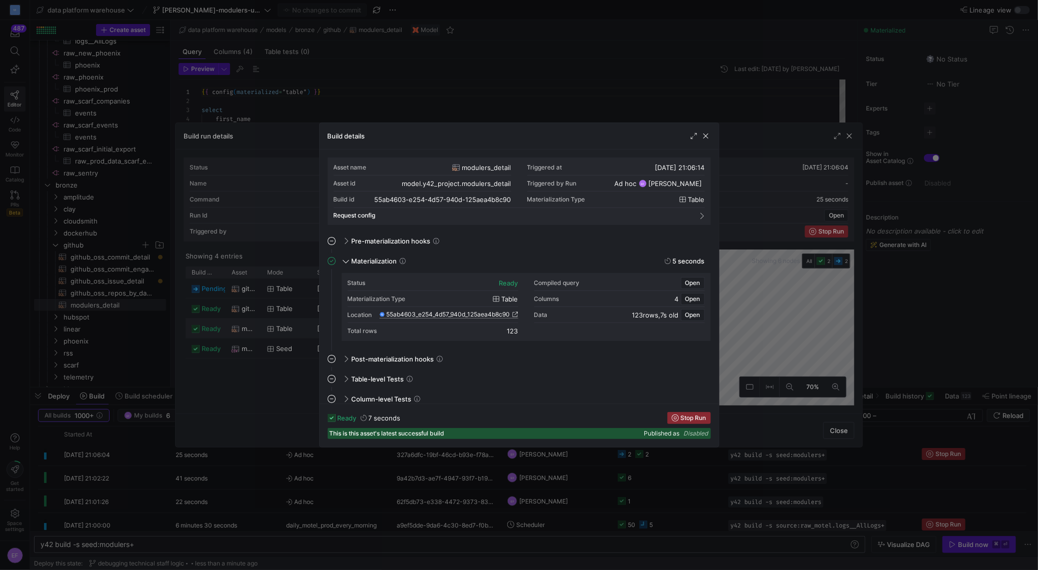
click at [515, 316] on icon at bounding box center [515, 315] width 6 height 6
click at [706, 138] on span "button" at bounding box center [706, 136] width 10 height 10
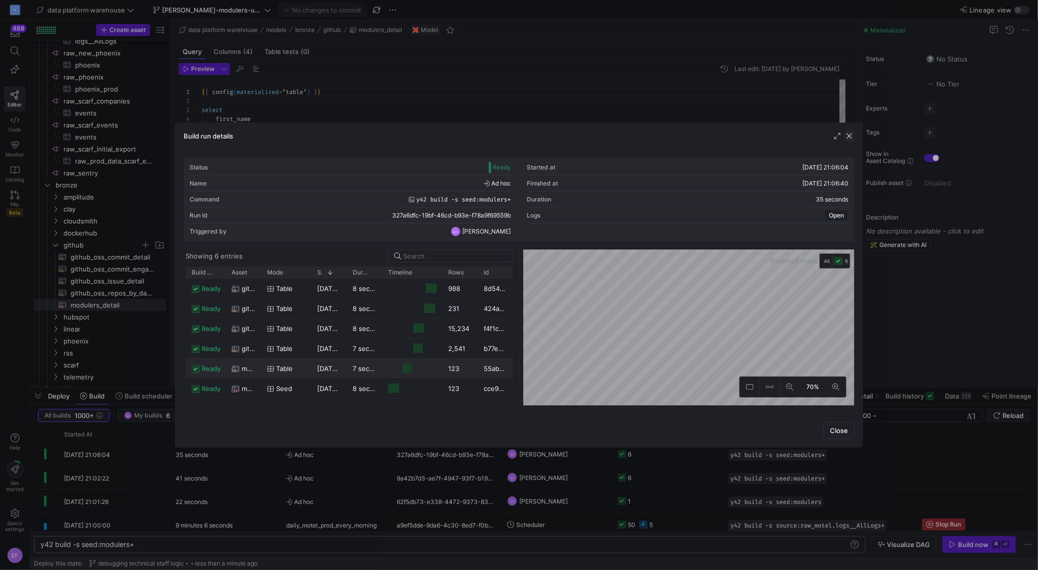
click at [851, 139] on span "button" at bounding box center [849, 136] width 10 height 10
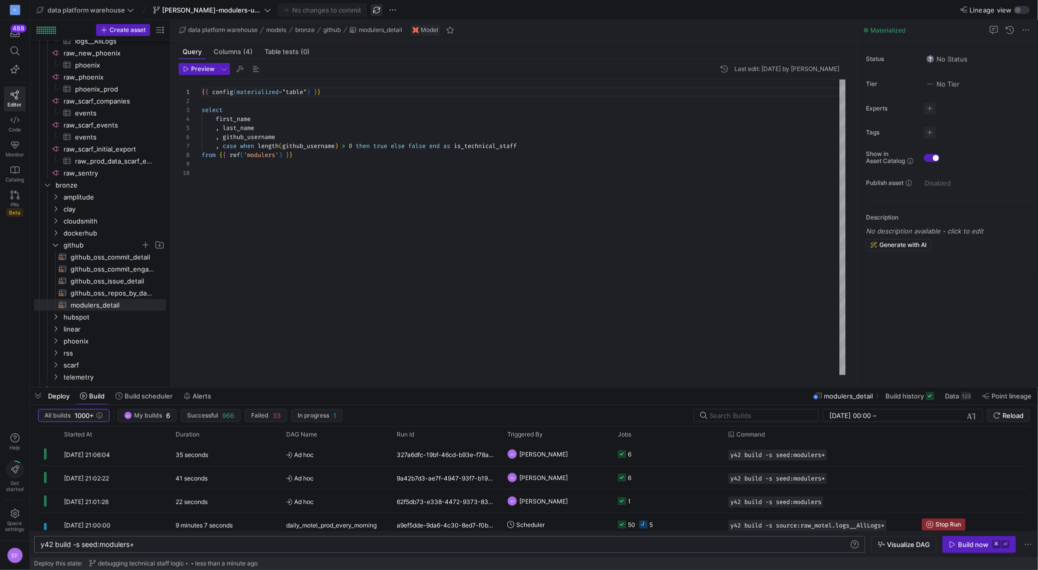
click at [371, 7] on span "button" at bounding box center [377, 10] width 12 height 12
click at [698, 450] on y42-job-status-cell-renderer "6" at bounding box center [667, 454] width 99 height 22
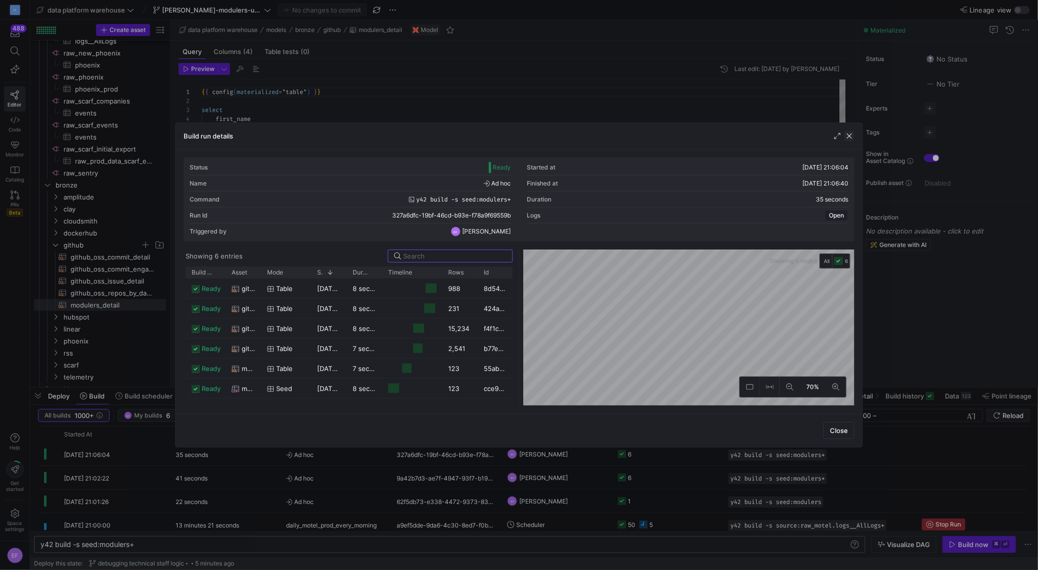
click at [851, 135] on span "button" at bounding box center [849, 136] width 10 height 10
